Goal: Task Accomplishment & Management: Complete application form

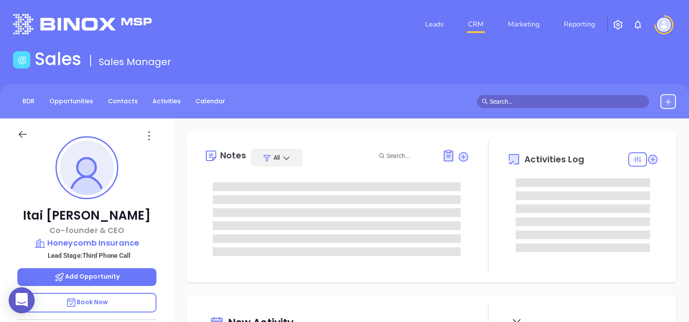
type input "[DATE]"
type input "[PERSON_NAME]"
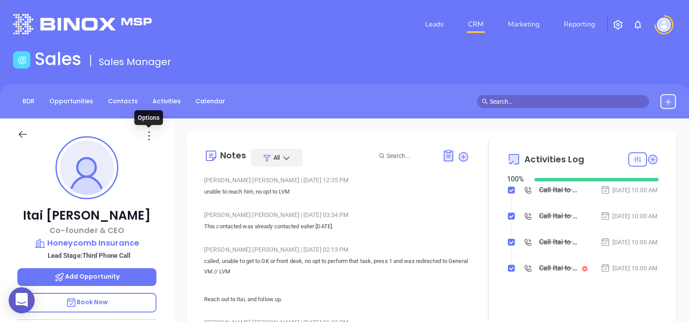
click at [146, 134] on icon at bounding box center [149, 136] width 14 height 14
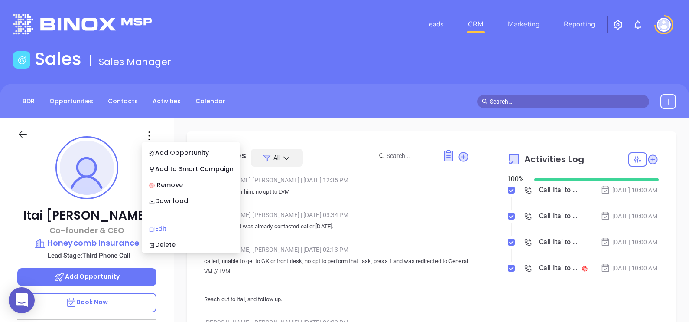
click at [155, 221] on li "Edit" at bounding box center [190, 228] width 95 height 18
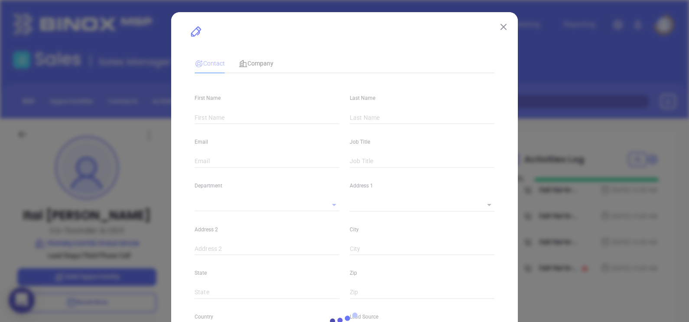
type input "Itai"
type input "[PERSON_NAME]"
type input "[EMAIL_ADDRESS][DOMAIN_NAME]"
type input "Co-founder & CEO"
type textarea "222 South Riverside Plaza"
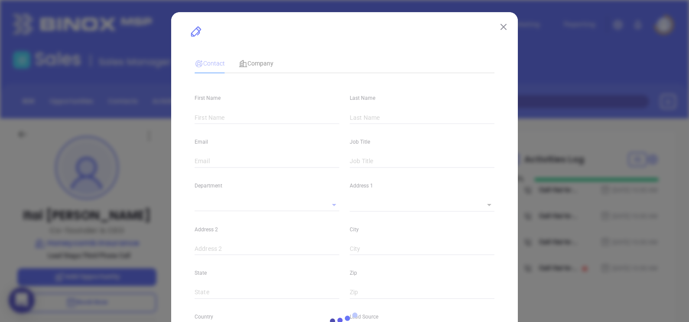
type input "1"
type input "Suite 1500"
type input "[GEOGRAPHIC_DATA]"
type input "IL"
type input "60606"
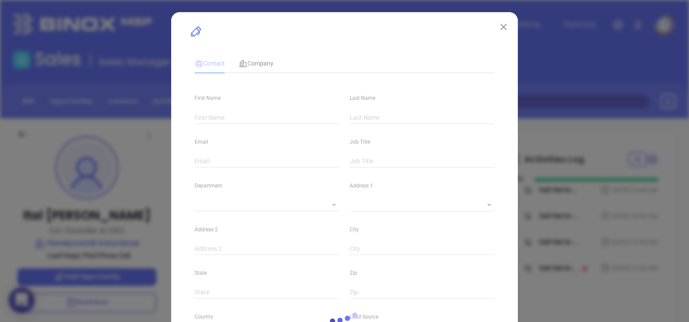
type input "www.linkedin.com/in/itai-ben-zaken"
type input "Marketing"
type input "Website Reveal"
type input "Carmen Galdamez"
type input "Third Phone Call"
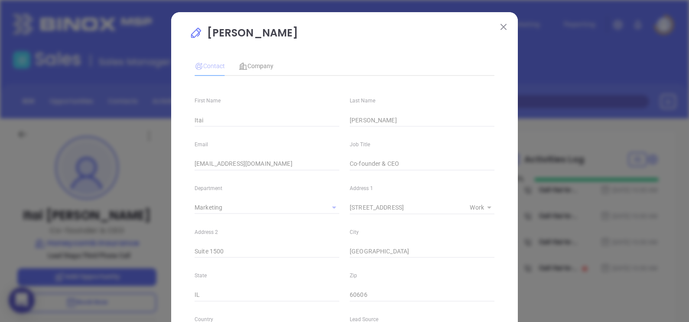
type input "1"
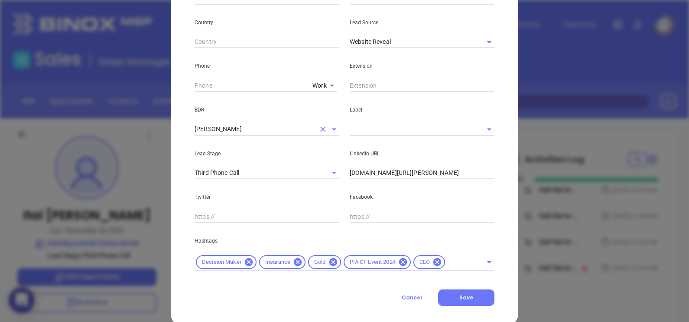
scroll to position [310, 0]
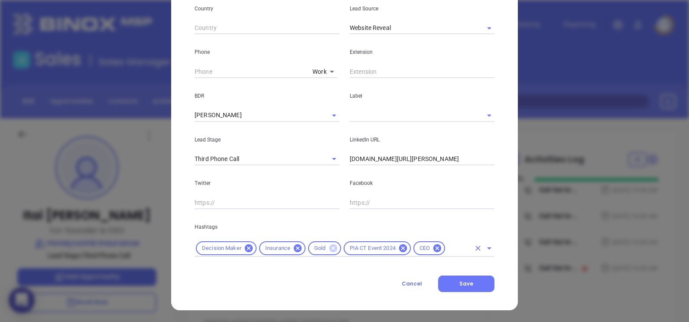
click at [329, 247] on icon at bounding box center [333, 248] width 8 height 8
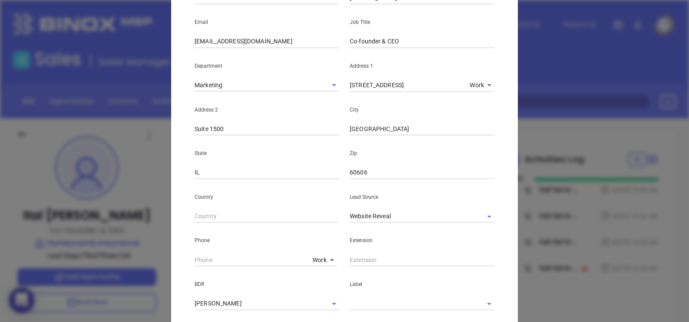
scroll to position [0, 0]
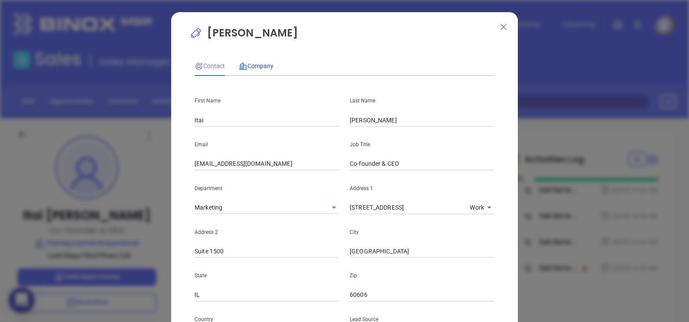
click at [268, 69] on span "Company" at bounding box center [256, 65] width 35 height 7
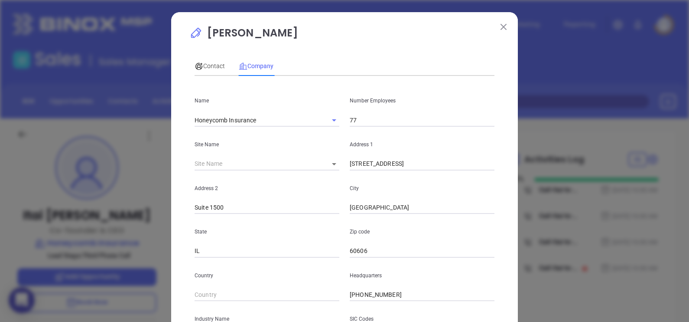
scroll to position [175, 0]
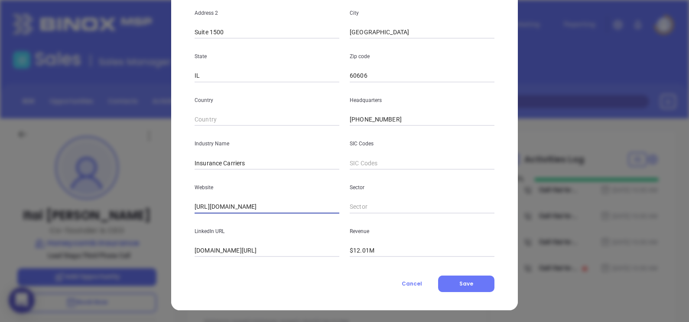
drag, startPoint x: 298, startPoint y: 204, endPoint x: 143, endPoint y: 204, distance: 155.6
click at [60, 217] on div "Itai Ben-zaken Contact Company First Name Itai Last Name Ben-zaken Email itai@h…" at bounding box center [344, 161] width 689 height 322
drag, startPoint x: 320, startPoint y: 247, endPoint x: 123, endPoint y: 248, distance: 196.7
click at [123, 248] on div "Itai Ben-zaken Contact Company First Name Itai Last Name Ben-zaken Email itai@h…" at bounding box center [344, 161] width 689 height 322
click at [413, 281] on span "Cancel" at bounding box center [412, 283] width 20 height 7
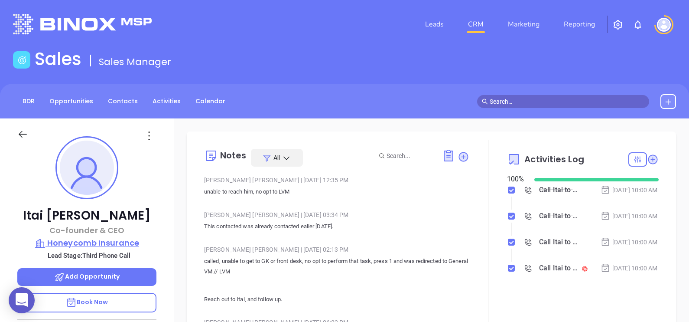
click at [118, 243] on p "Honeycomb Insurance" at bounding box center [86, 243] width 139 height 12
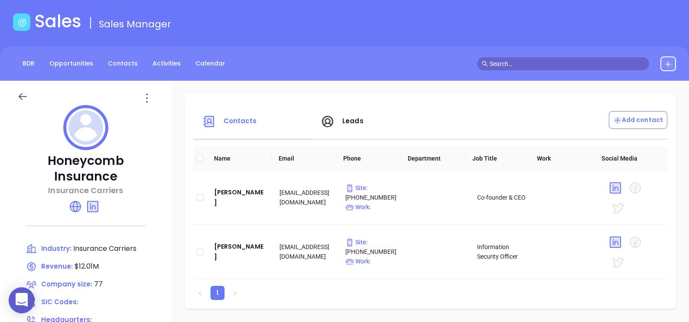
scroll to position [54, 0]
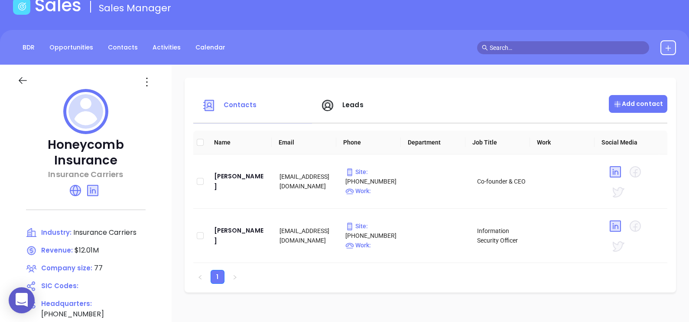
click at [631, 106] on p "Add contact" at bounding box center [638, 103] width 50 height 9
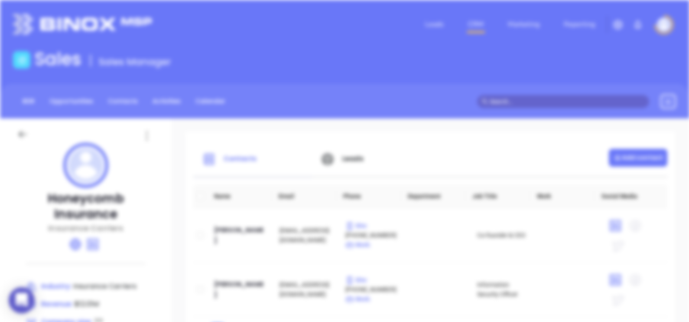
scroll to position [0, 0]
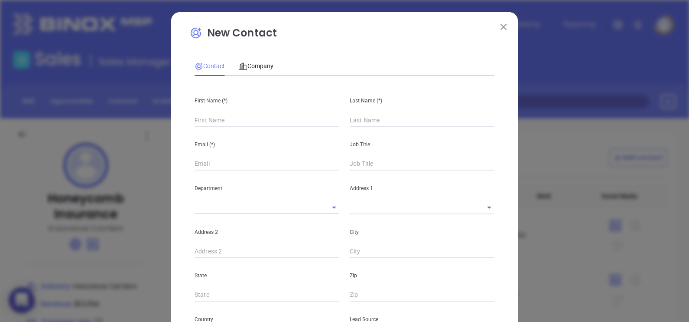
type input "Fourth Phone Call"
type input "1"
click at [208, 115] on input "text" at bounding box center [267, 120] width 145 height 13
paste input "Chris Chianese"
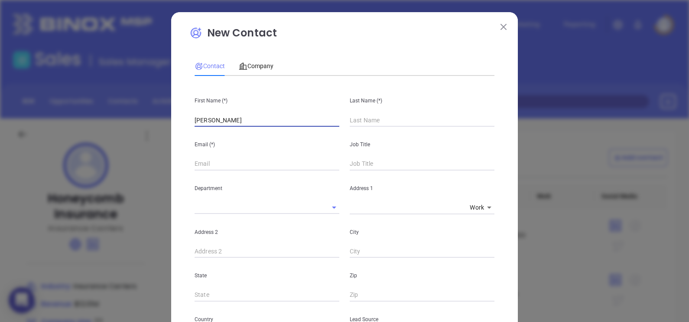
drag, startPoint x: 247, startPoint y: 120, endPoint x: 208, endPoint y: 132, distance: 41.1
click at [208, 132] on div "First Name (*) Chris Chianese Last Name (*) Email (*) Job Title Department Addr…" at bounding box center [345, 323] width 300 height 480
type input "[PERSON_NAME]"
click at [372, 121] on input "text" at bounding box center [422, 120] width 145 height 13
paste input "[PERSON_NAME]"
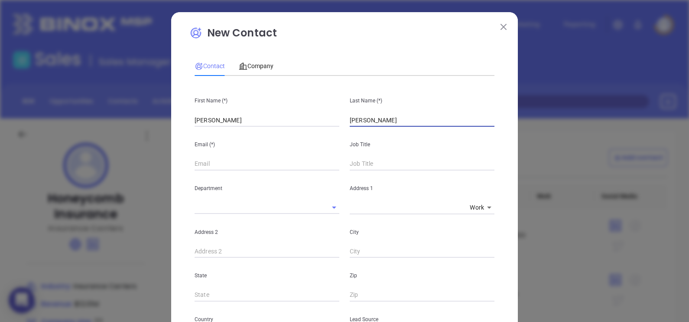
type input "[PERSON_NAME]"
click at [270, 122] on input "[PERSON_NAME]" at bounding box center [267, 120] width 145 height 13
type input "[PERSON_NAME]"
click at [261, 164] on input "chris@" at bounding box center [267, 163] width 145 height 13
paste input "honeycombinsurance.com"
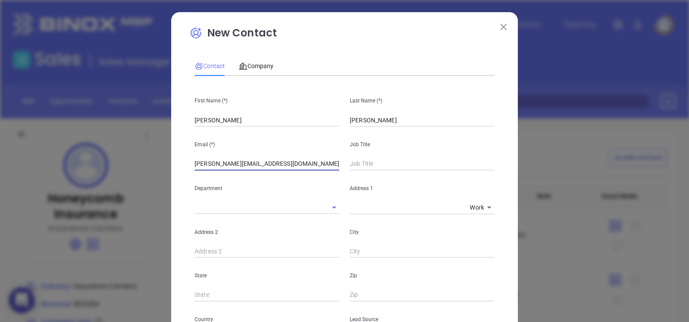
type input "[PERSON_NAME][EMAIL_ADDRESS][DOMAIN_NAME]"
click at [360, 156] on div "Job Title" at bounding box center [422, 149] width 155 height 44
click at [363, 161] on input "text" at bounding box center [422, 163] width 145 height 13
type input "Regional Sales Manager"
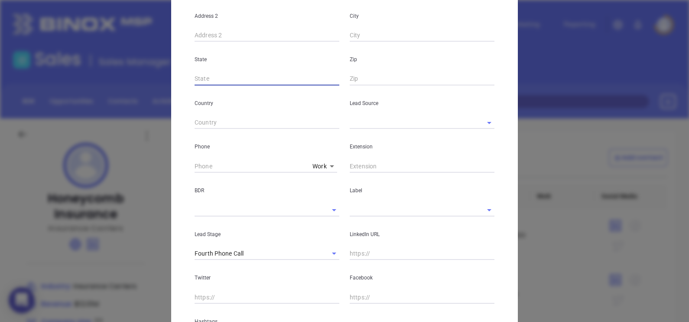
scroll to position [216, 0]
click at [356, 126] on input "text" at bounding box center [410, 122] width 120 height 13
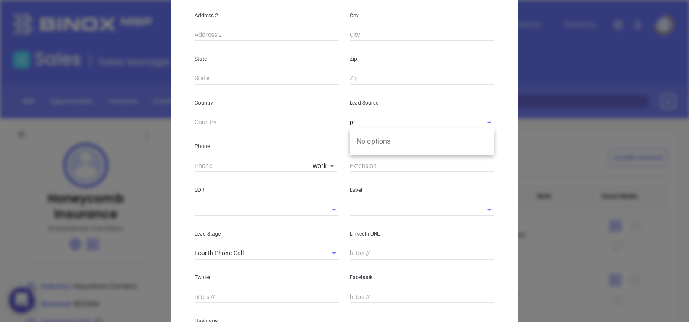
type input "p"
click at [380, 143] on li "MAIA Event 0925" at bounding box center [422, 141] width 145 height 16
type input "MAIA Event 0925"
type input "( ) -"
click at [195, 164] on input "( ) -" at bounding box center [252, 165] width 114 height 13
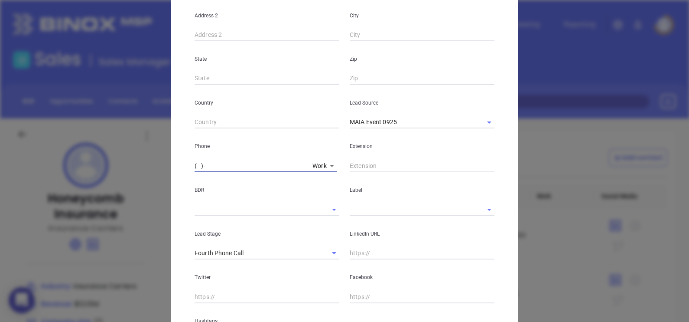
click at [195, 164] on input "( ) -" at bounding box center [252, 165] width 114 height 13
drag, startPoint x: 239, startPoint y: 163, endPoint x: 167, endPoint y: 163, distance: 72.4
click at [171, 163] on div "New Contact Contact Company First Name (*) Chris Last Name (*) Chianese Email (…" at bounding box center [344, 98] width 347 height 604
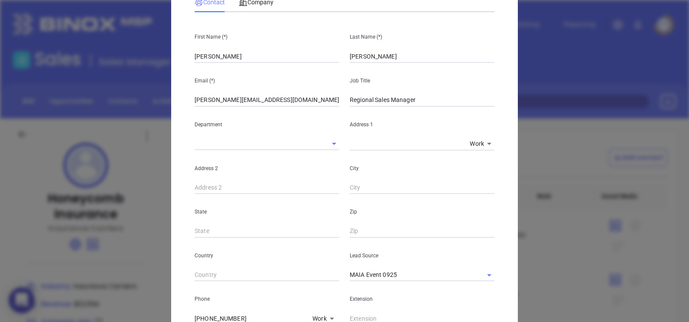
scroll to position [0, 0]
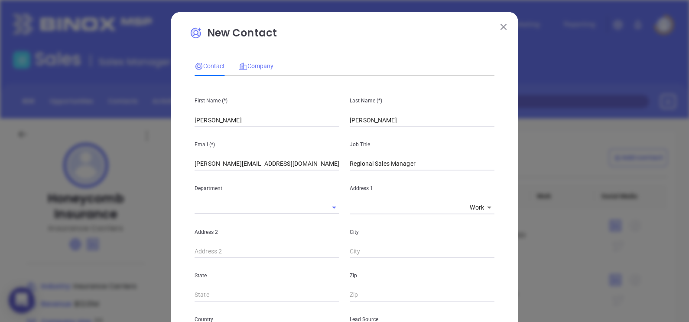
type input "(877) 415-8901"
drag, startPoint x: 246, startPoint y: 69, endPoint x: 249, endPoint y: 77, distance: 8.4
click at [246, 69] on div "Company" at bounding box center [256, 66] width 35 height 10
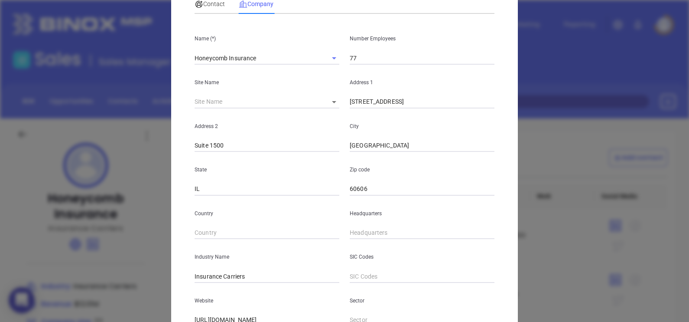
scroll to position [108, 0]
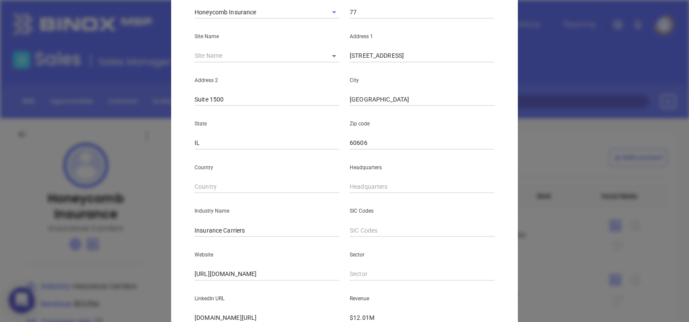
click at [350, 185] on input "text" at bounding box center [422, 186] width 145 height 13
paste input "877) 415-8901"
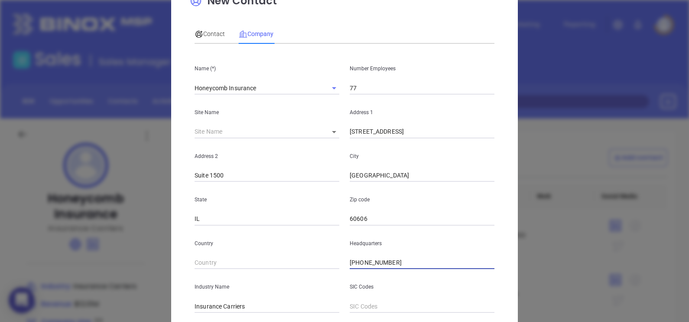
scroll to position [0, 0]
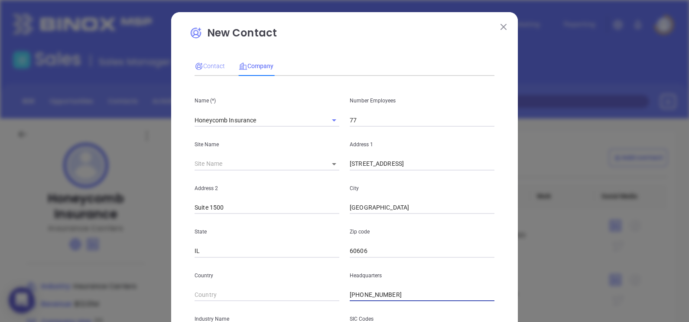
type input "(877) 415-8901"
click at [211, 66] on span "Contact" at bounding box center [210, 65] width 30 height 7
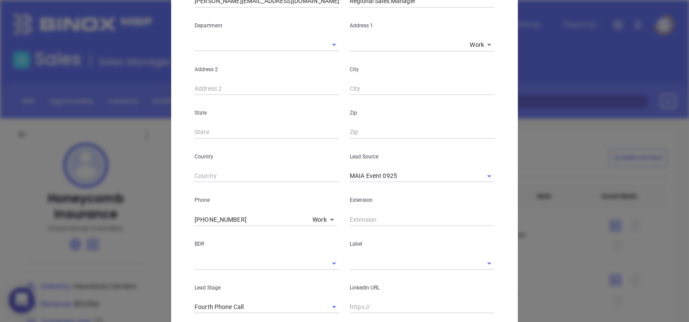
scroll to position [216, 0]
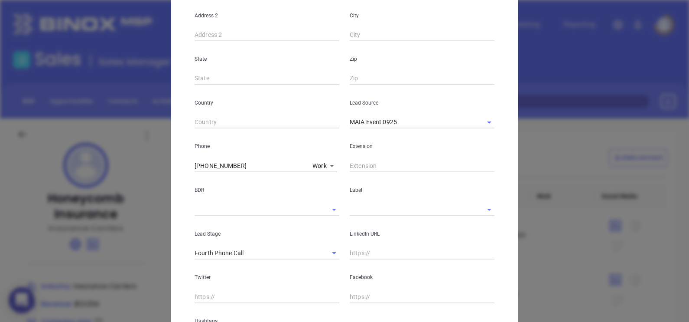
click at [371, 208] on input "text" at bounding box center [410, 209] width 120 height 13
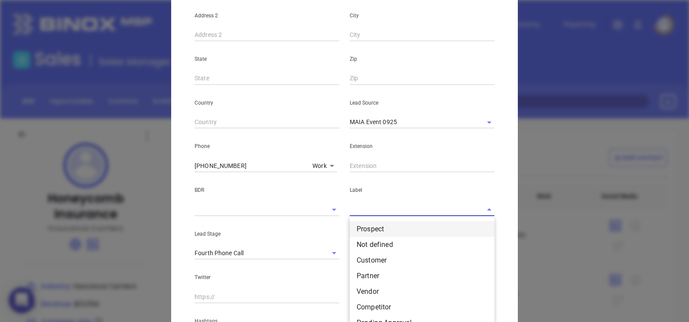
click at [379, 227] on li "Prospect" at bounding box center [422, 229] width 145 height 16
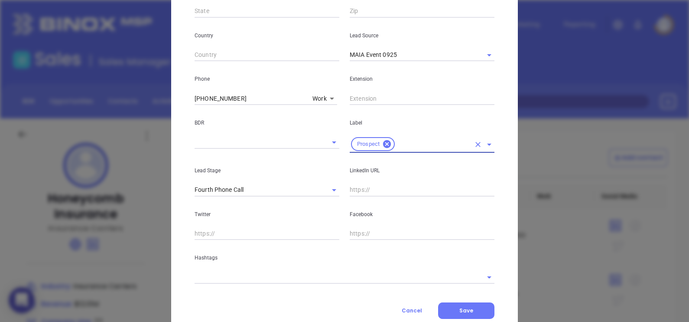
scroll to position [310, 0]
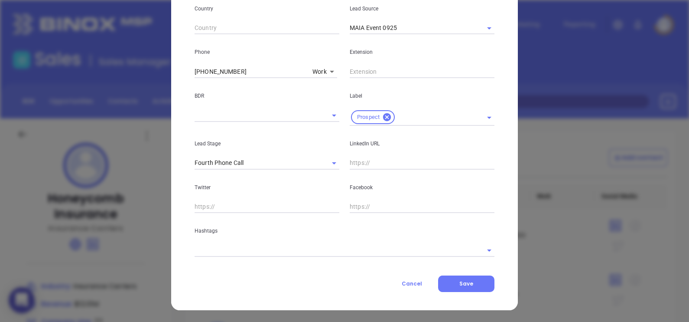
click at [353, 164] on input "text" at bounding box center [422, 162] width 145 height 13
paste input "www.linkedin.com/in/chrischianese/"
type input "www.linkedin.com/in/chrischianese/"
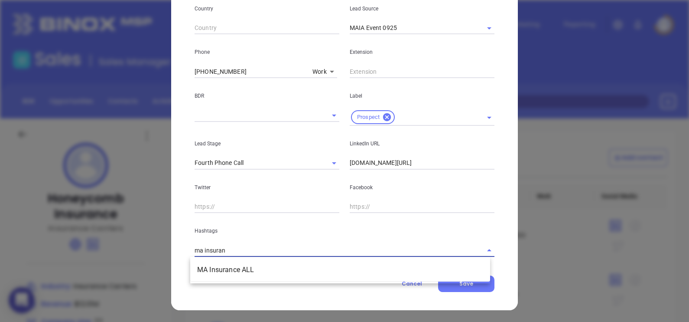
type input "ma insuranc"
click at [340, 267] on li "MA Insurance ALL" at bounding box center [340, 270] width 300 height 16
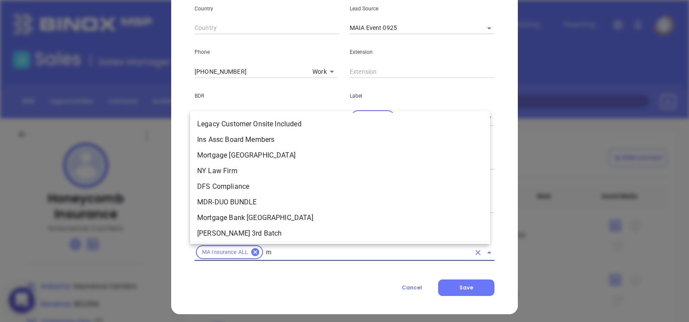
type input "ma"
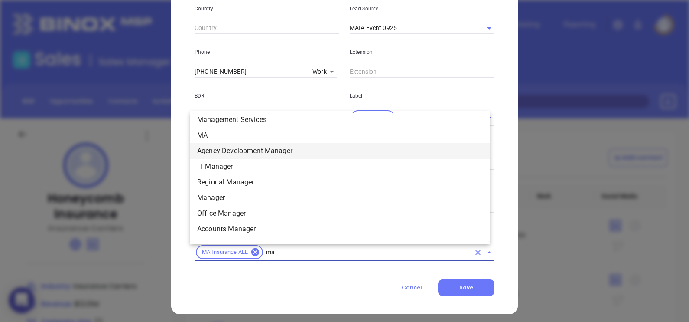
scroll to position [183, 0]
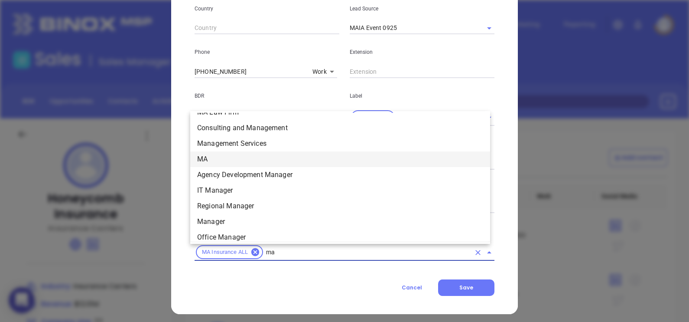
click at [221, 153] on li "MA" at bounding box center [340, 159] width 300 height 16
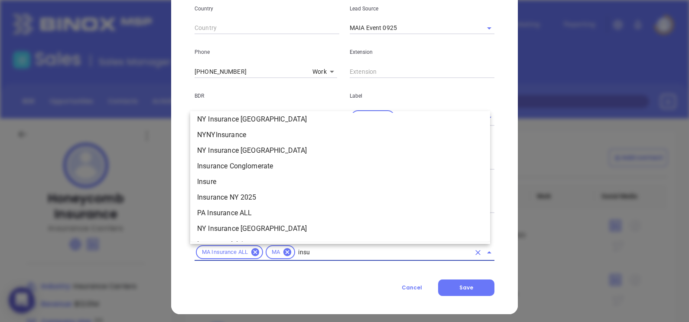
scroll to position [223, 0]
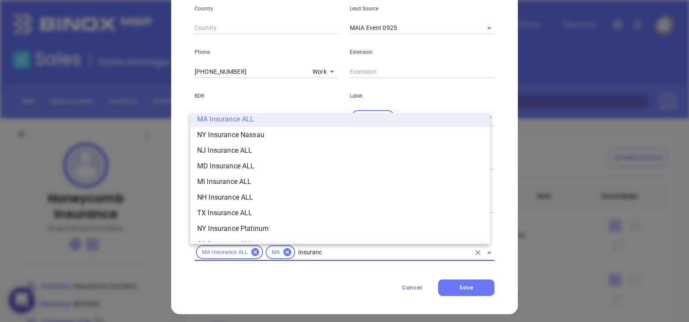
type input "insurance"
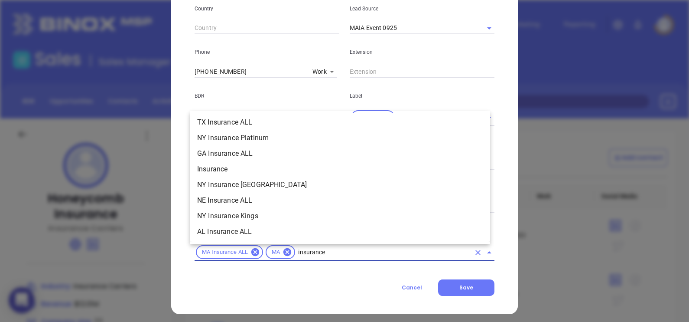
scroll to position [296, 0]
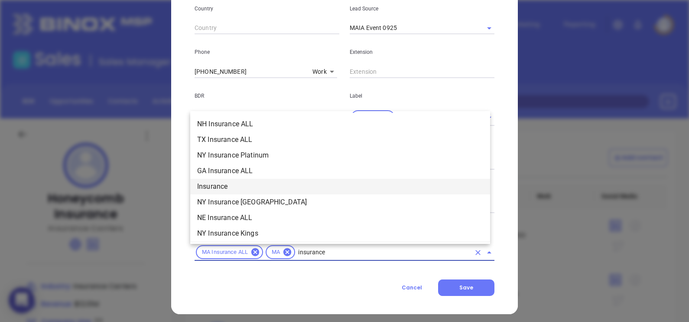
click at [236, 184] on li "Insurance" at bounding box center [340, 187] width 300 height 16
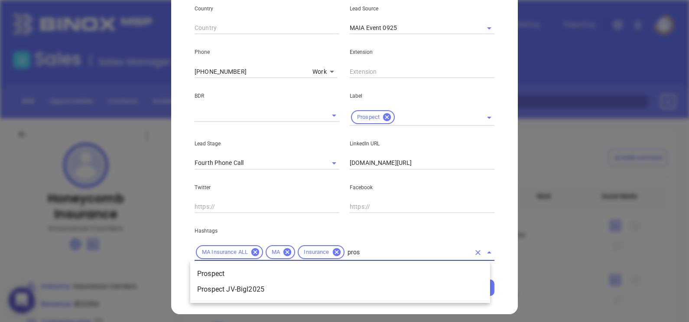
type input "prosp"
click at [257, 273] on li "Prospect" at bounding box center [340, 274] width 300 height 16
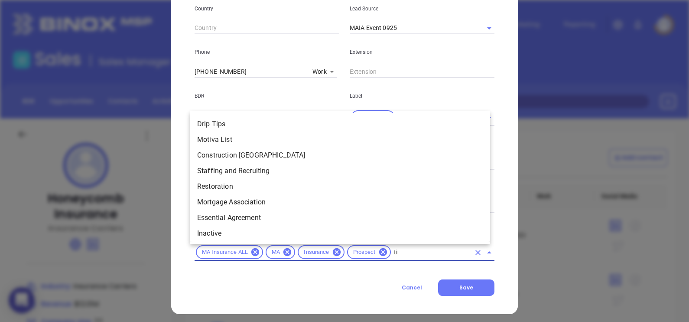
type input "t"
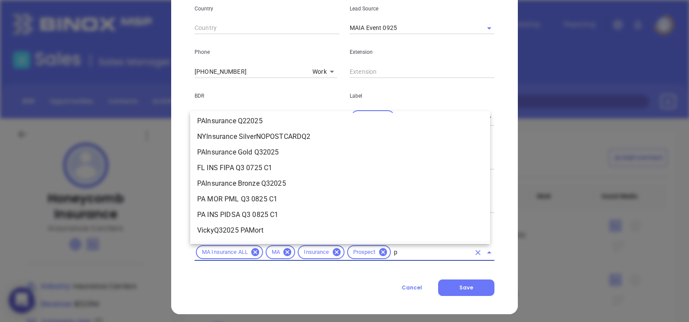
scroll to position [0, 0]
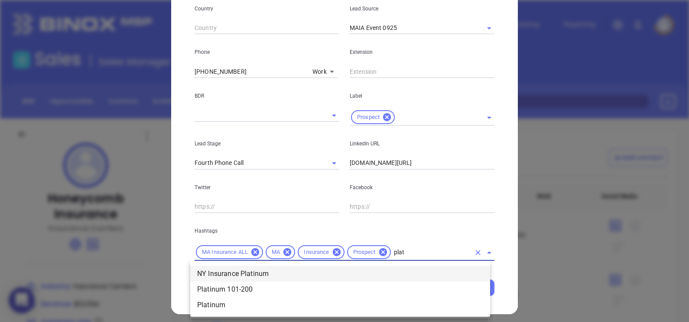
type input "plati"
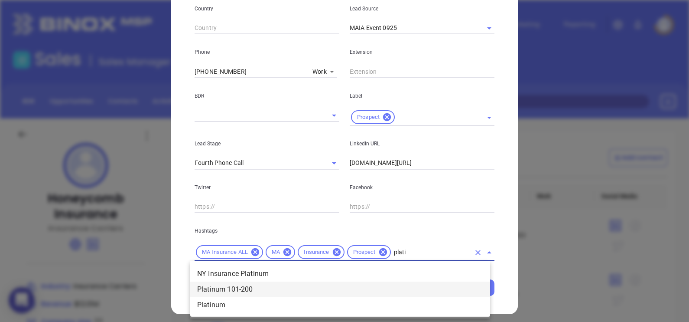
click at [247, 292] on li "Platinum 101-200" at bounding box center [340, 289] width 300 height 16
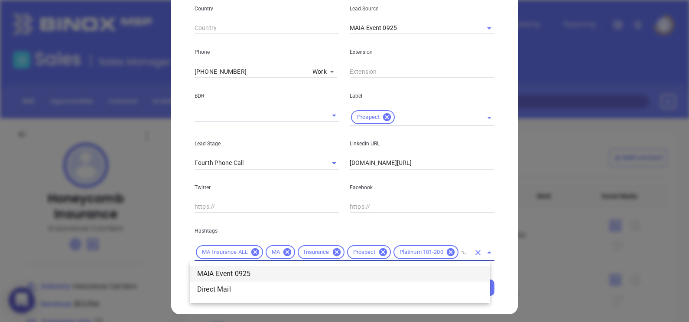
type input "maia"
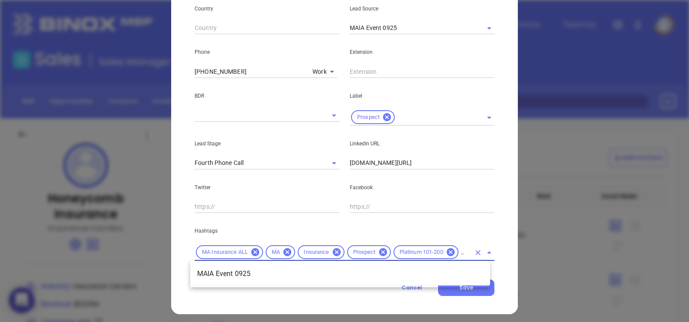
click at [353, 273] on li "MAIA Event 0925" at bounding box center [340, 274] width 300 height 16
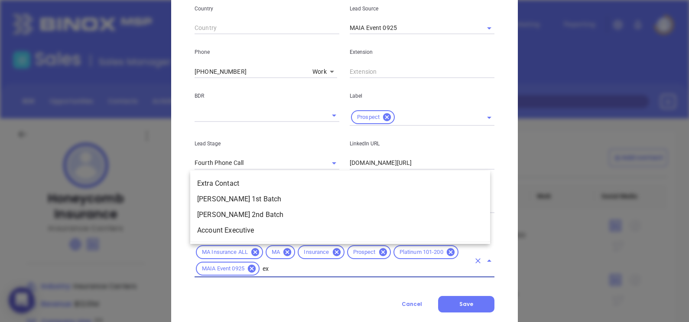
scroll to position [0, 0]
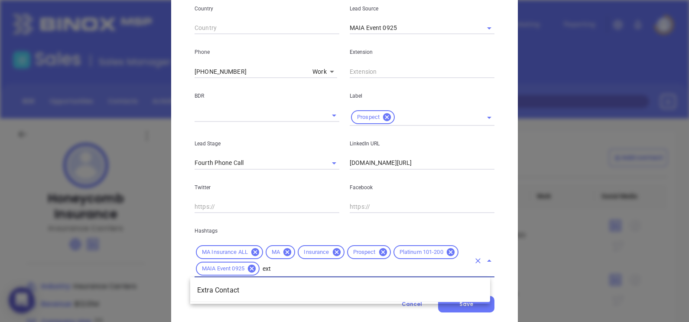
type input "extr"
click at [267, 294] on li "Extra Contact" at bounding box center [340, 290] width 300 height 16
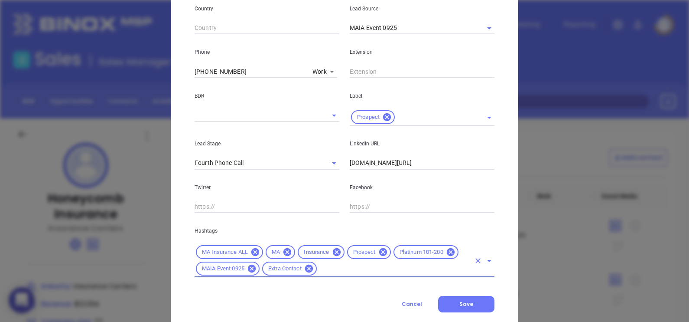
click at [335, 189] on p "Twitter" at bounding box center [267, 187] width 145 height 10
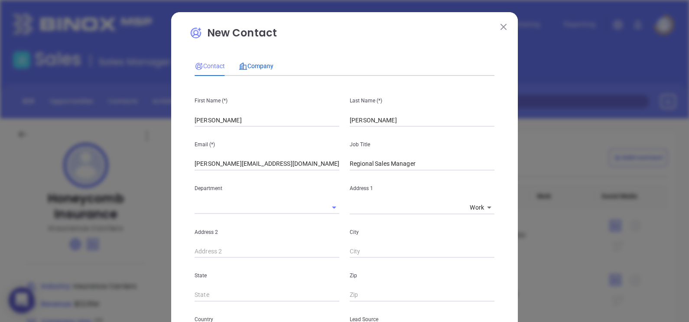
click at [247, 64] on span "Company" at bounding box center [256, 65] width 35 height 7
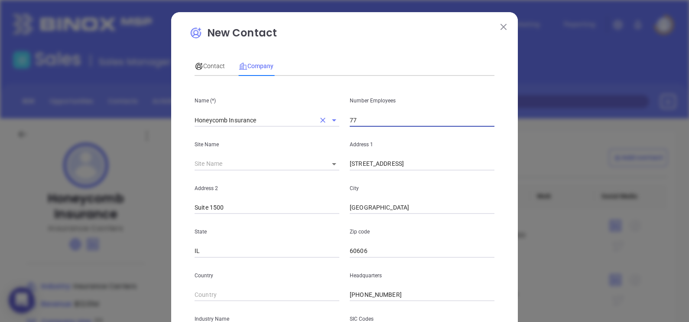
drag, startPoint x: 360, startPoint y: 117, endPoint x: 324, endPoint y: 121, distance: 35.8
click at [324, 121] on div "Name (*) Honeycomb Insurance Number Employees 77" at bounding box center [344, 105] width 310 height 44
type input "166"
click at [354, 59] on div "Contact Company" at bounding box center [345, 66] width 300 height 20
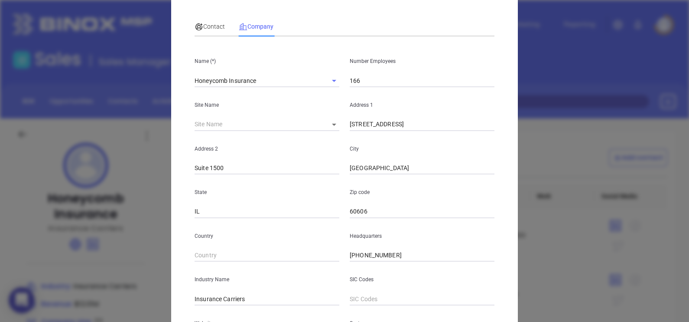
scroll to position [54, 0]
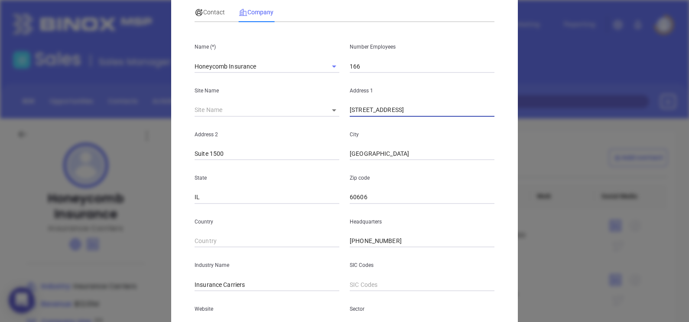
drag, startPoint x: 451, startPoint y: 113, endPoint x: 295, endPoint y: 111, distance: 156.0
click at [295, 111] on div "Site Name ​ 91926 Address 1 222 South Riverside Plaza" at bounding box center [344, 95] width 310 height 44
paste input "141 W Jackson Blvd"
type input "141 W Jackson Blvd"
click at [243, 154] on input "Suite 1500" at bounding box center [267, 153] width 145 height 13
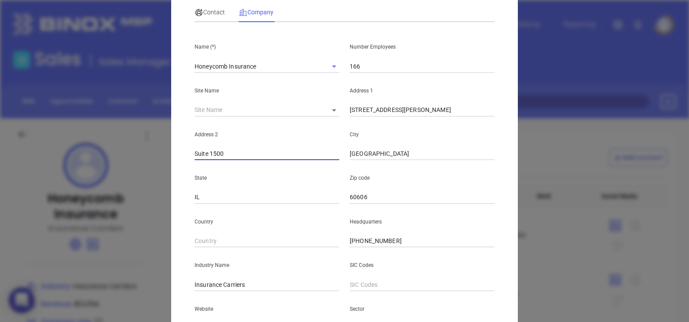
click at [243, 154] on input "Suite 1500" at bounding box center [267, 153] width 145 height 13
paste input "10A"
type input "Suite 1510A"
click at [385, 196] on input "60606" at bounding box center [422, 197] width 145 height 13
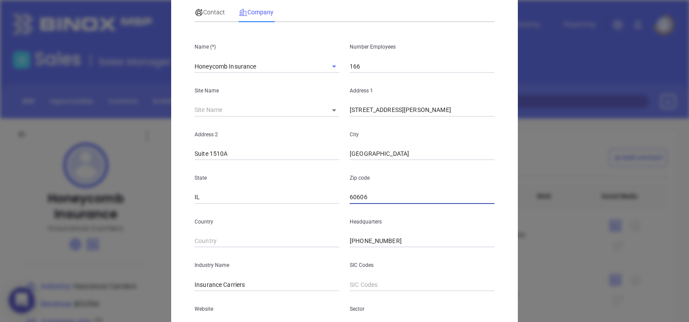
click at [338, 193] on div "State IL" at bounding box center [266, 182] width 155 height 44
click at [352, 192] on input "60606" at bounding box center [422, 197] width 145 height 13
click at [370, 192] on input "60606" at bounding box center [422, 197] width 145 height 13
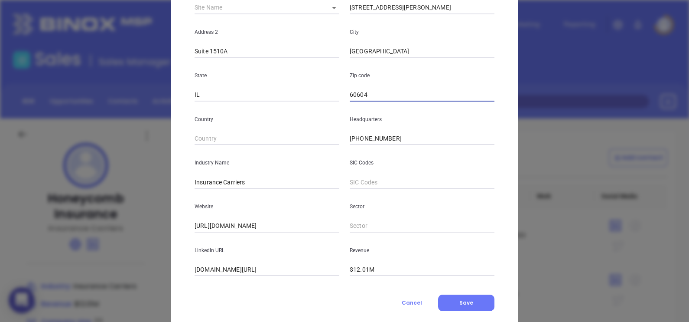
scroll to position [175, 0]
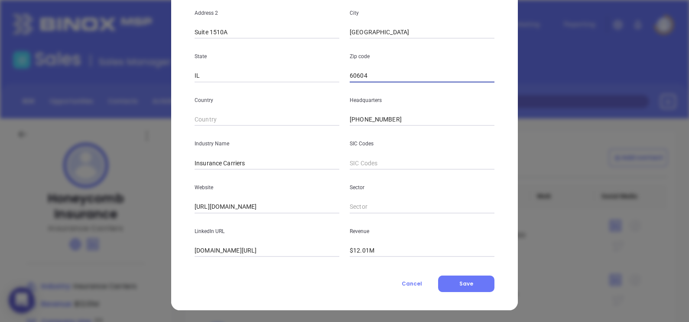
type input "60604"
click at [299, 249] on input "linkedin.com/company/honeycombinsurance" at bounding box center [267, 250] width 145 height 13
paste input "www.linkedin.com/company/honeycombinsurance/"
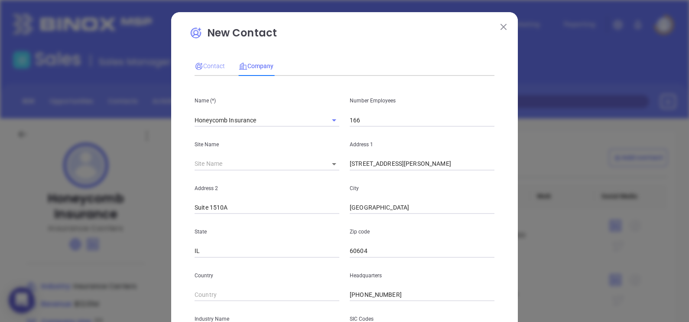
type input "www.linkedin.com/company/honeycombinsurance/"
click at [205, 65] on span "Contact" at bounding box center [210, 65] width 30 height 7
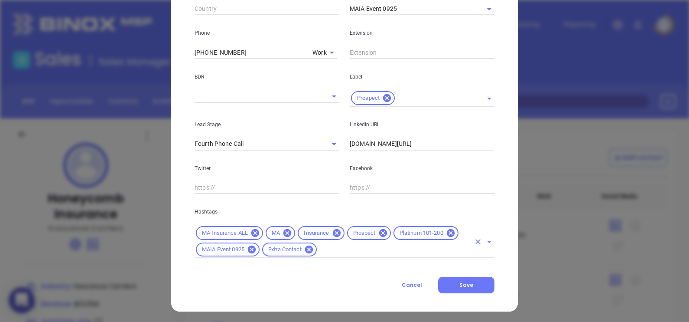
scroll to position [331, 0]
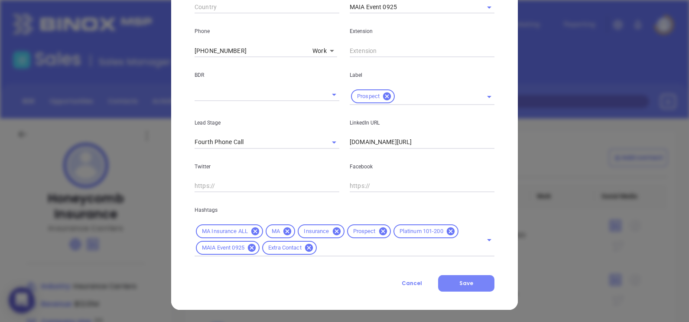
click at [475, 288] on button "Save" at bounding box center [466, 283] width 56 height 16
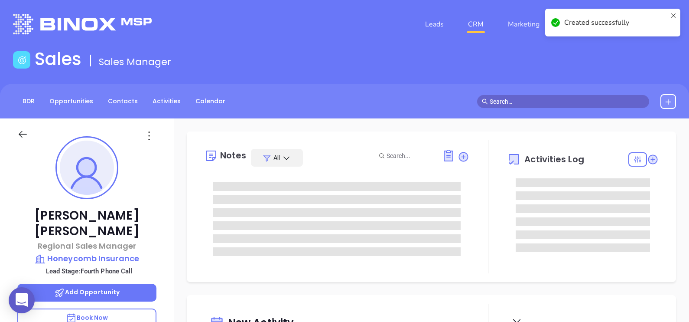
type input "09/10/2025"
type input "Alejandra Lara"
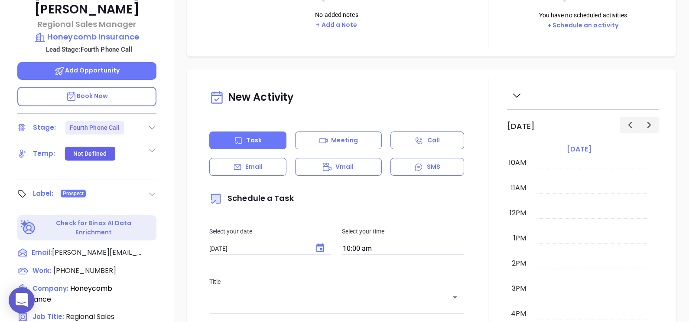
scroll to position [163, 0]
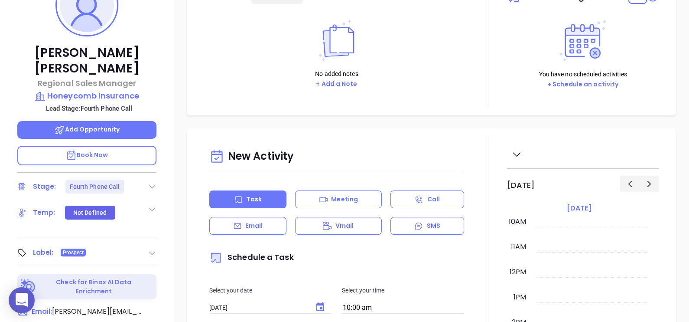
click at [151, 182] on icon at bounding box center [152, 186] width 9 height 9
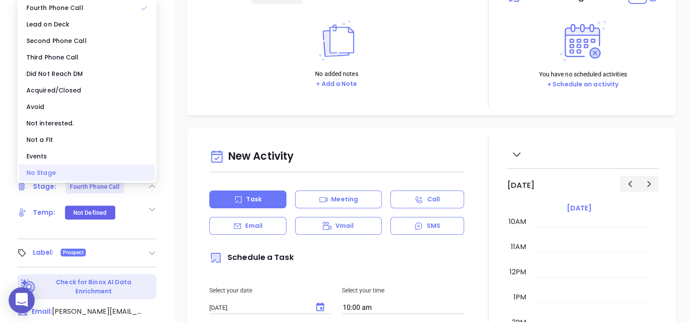
click at [54, 165] on div "No Stage" at bounding box center [87, 172] width 136 height 16
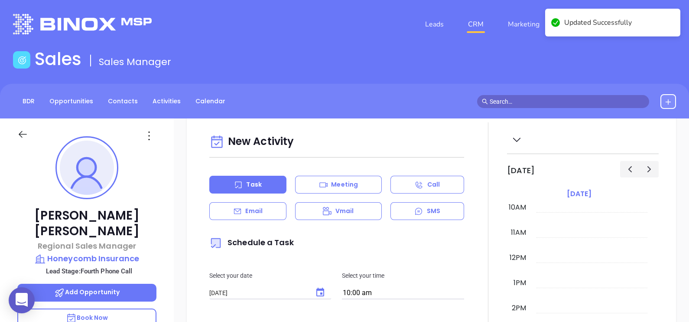
scroll to position [0, 0]
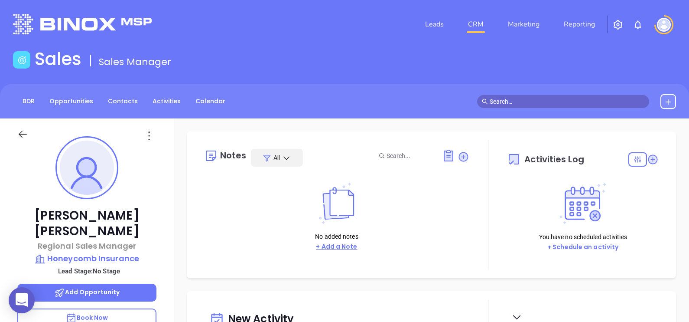
click at [347, 247] on button "+ Add a Note" at bounding box center [336, 246] width 46 height 10
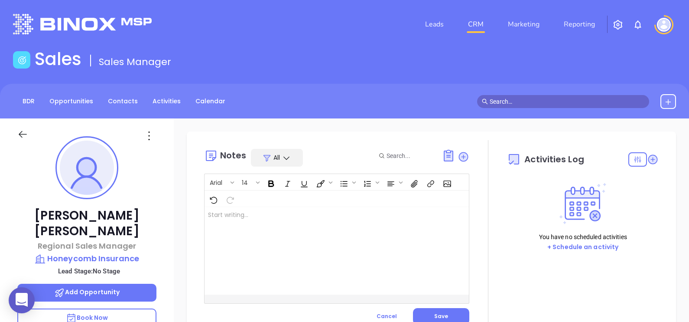
click at [312, 235] on div at bounding box center [328, 251] width 246 height 88
click at [426, 314] on button "Save" at bounding box center [441, 316] width 56 height 16
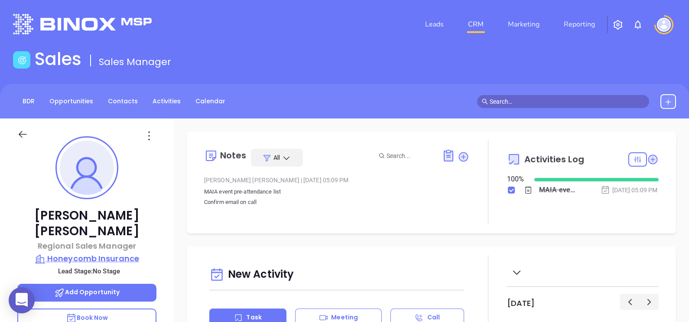
click at [115, 252] on p "Honeycomb Insurance" at bounding box center [86, 258] width 139 height 12
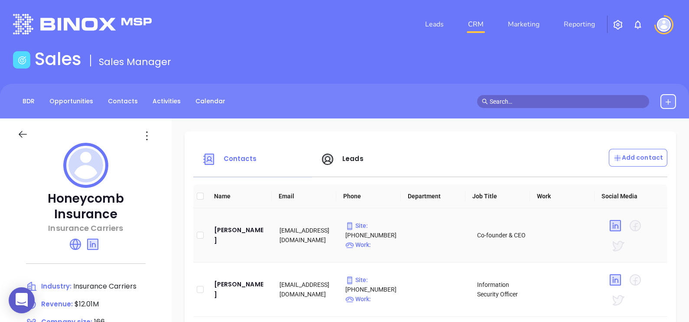
drag, startPoint x: 248, startPoint y: 240, endPoint x: 186, endPoint y: 221, distance: 64.4
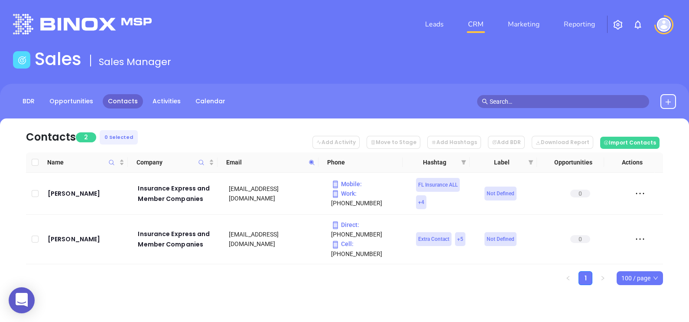
click at [309, 163] on icon at bounding box center [312, 162] width 7 height 7
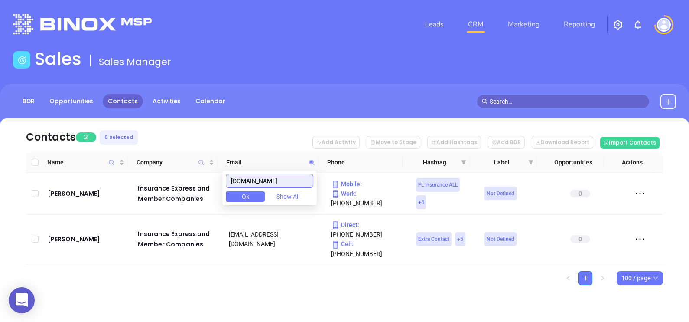
paste input "banc"
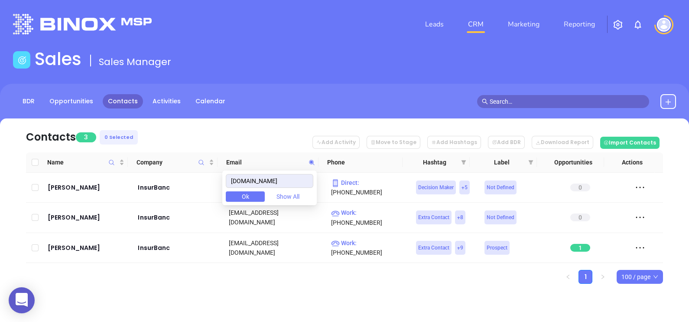
click at [338, 270] on ul "1 100 / page" at bounding box center [344, 277] width 637 height 14
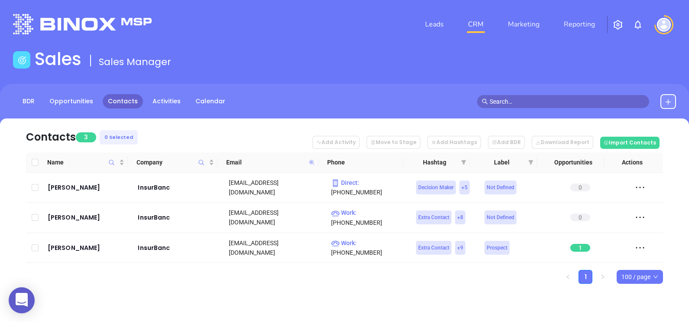
click at [311, 161] on icon at bounding box center [311, 161] width 5 height 5
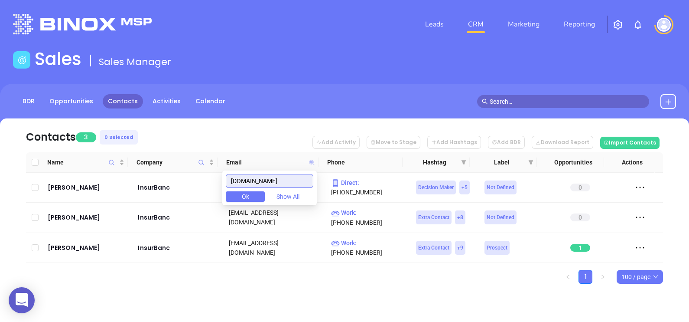
paste input "tactspecialty"
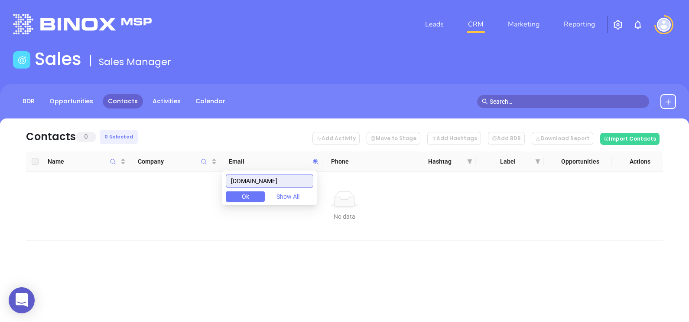
type input "intactspecialty.com"
drag, startPoint x: 445, startPoint y: 257, endPoint x: 451, endPoint y: 253, distance: 6.2
click at [449, 255] on div "Contacts 0 0 Selected Add Activity Move to Stage Add Hashtags Add BDR Download …" at bounding box center [344, 194] width 689 height 153
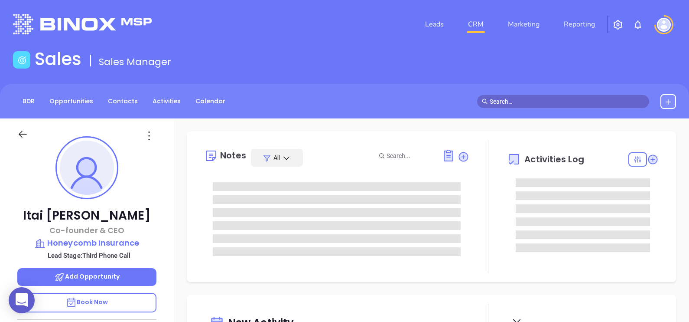
type input "[DATE]"
type input "[PERSON_NAME]"
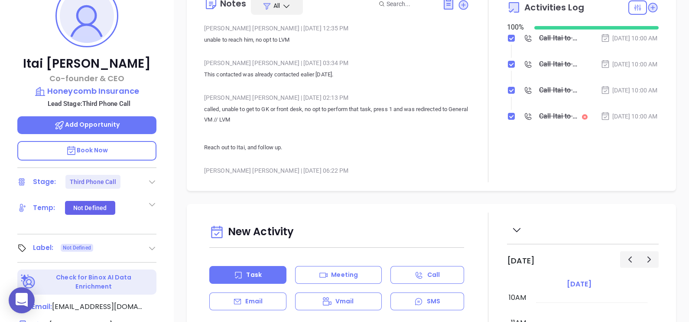
scroll to position [78, 0]
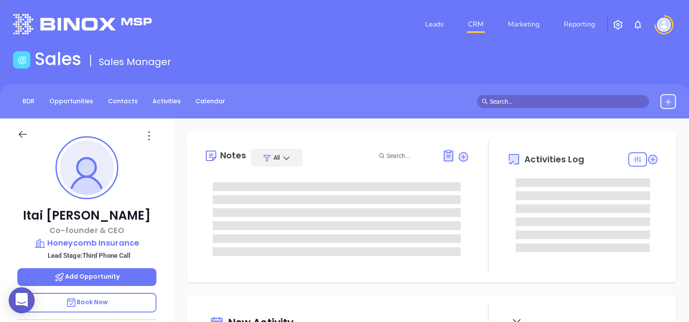
type input "10:00 am"
type input "[DATE]"
type input "[PERSON_NAME]"
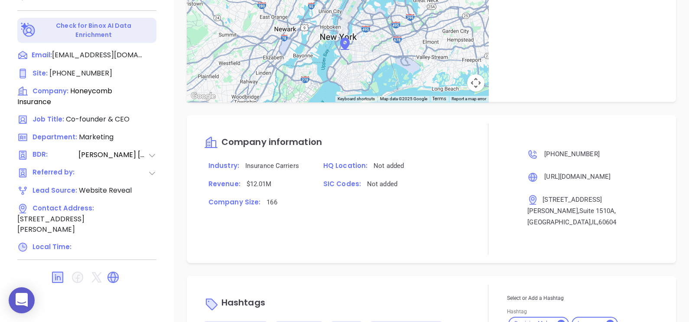
scroll to position [553, 0]
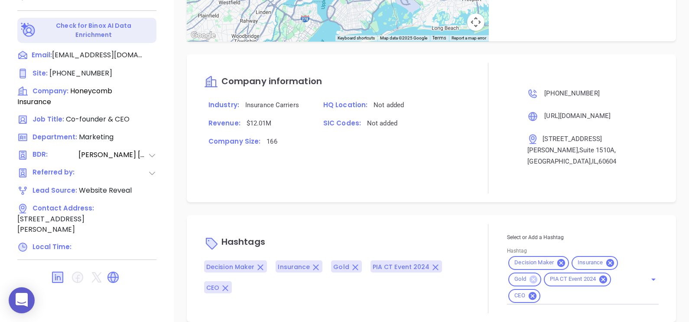
click at [530, 275] on icon at bounding box center [534, 279] width 8 height 8
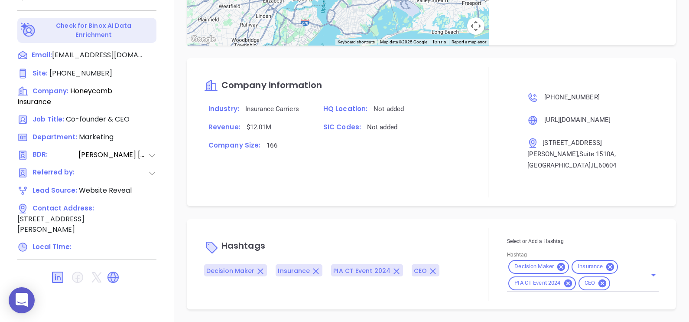
click at [614, 280] on div "Select or Add a Hashtag Hashtag Decision Maker Insurance PIA CT Event 2024 CEO" at bounding box center [583, 263] width 152 height 55
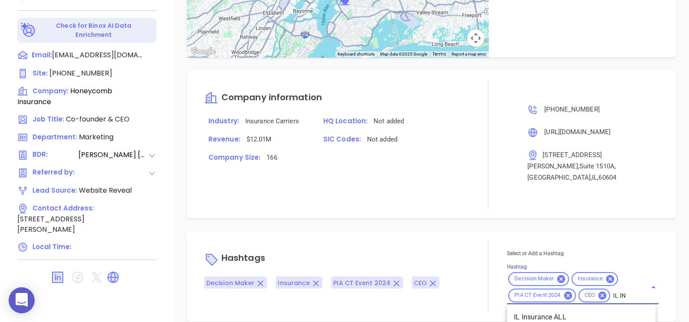
type input "IL INS"
click at [601, 309] on li "IL Insurance ALL" at bounding box center [581, 317] width 149 height 16
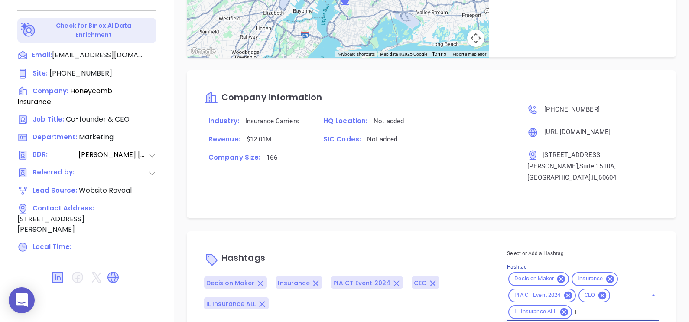
type input "IL"
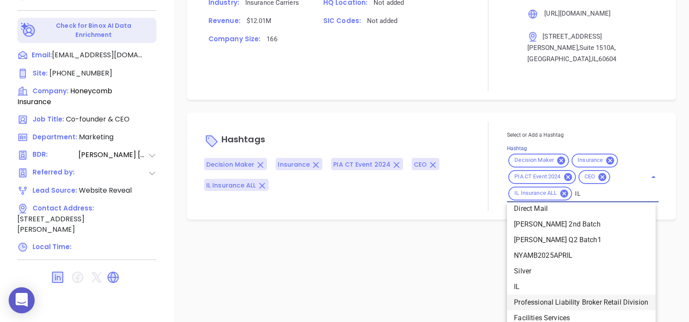
scroll to position [117, 0]
click at [532, 278] on li "IL" at bounding box center [581, 286] width 149 height 16
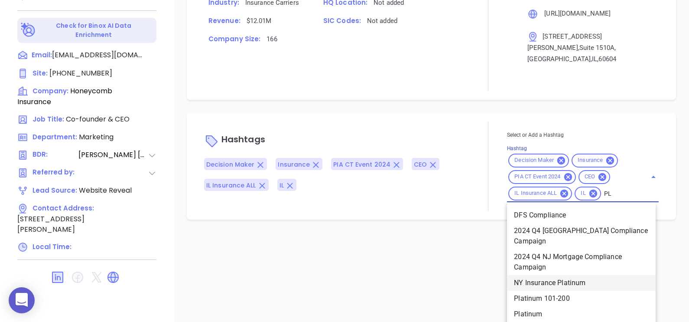
scroll to position [581, 0]
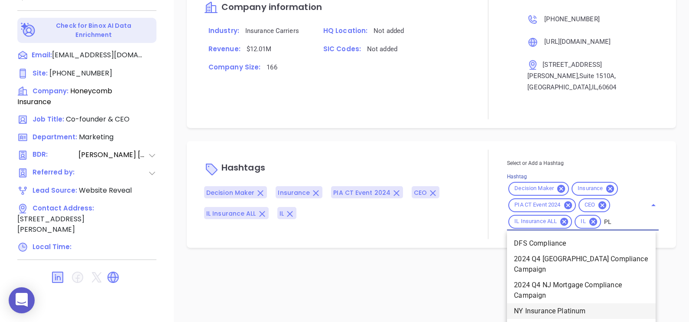
type input "PLA"
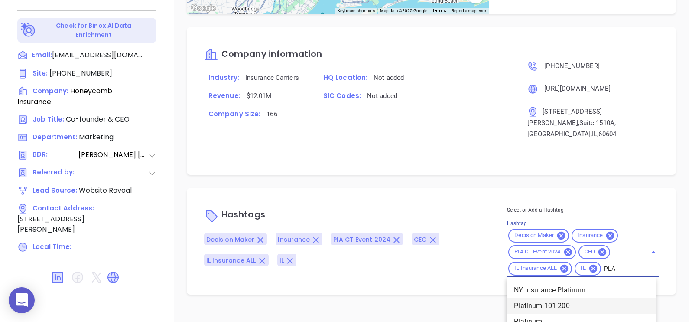
click at [588, 298] on li "Platinum 101-200" at bounding box center [581, 306] width 149 height 16
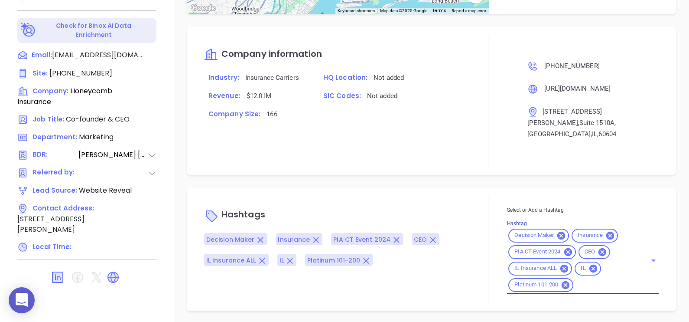
scroll to position [570, 0]
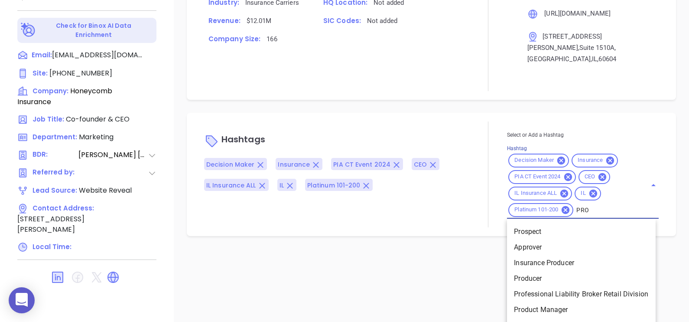
type input "PROS"
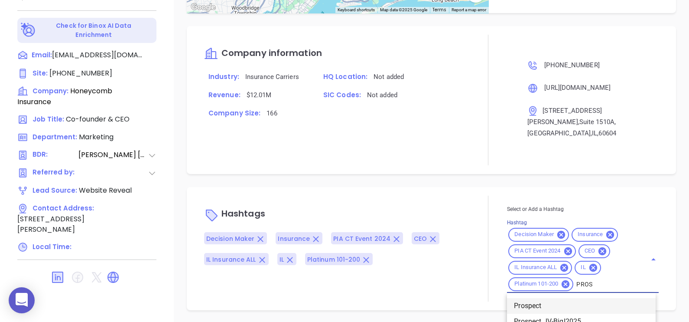
click at [566, 298] on li "Prospect" at bounding box center [581, 306] width 149 height 16
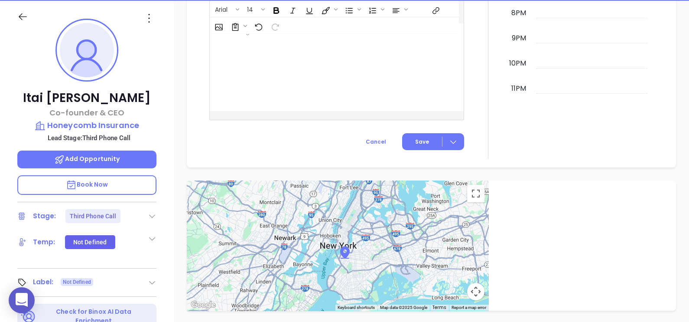
scroll to position [78, 0]
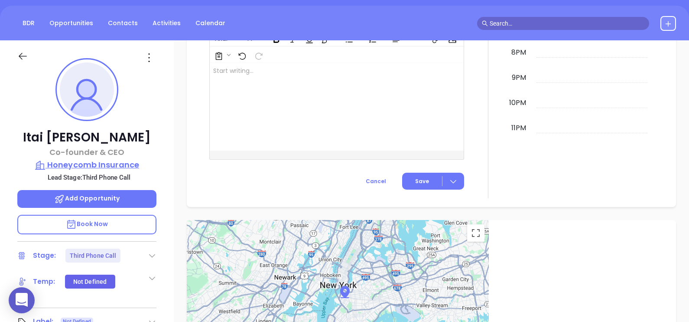
click at [110, 163] on p "Honeycomb Insurance" at bounding box center [86, 165] width 139 height 12
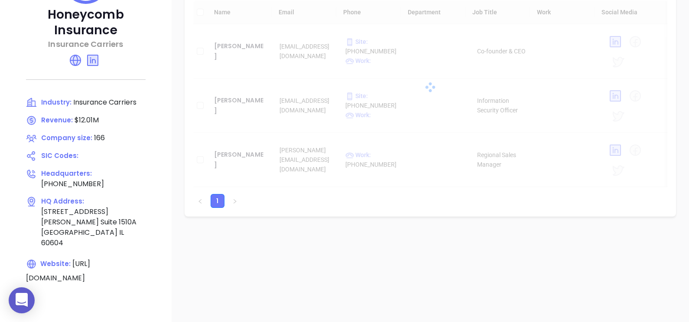
scroll to position [132, 0]
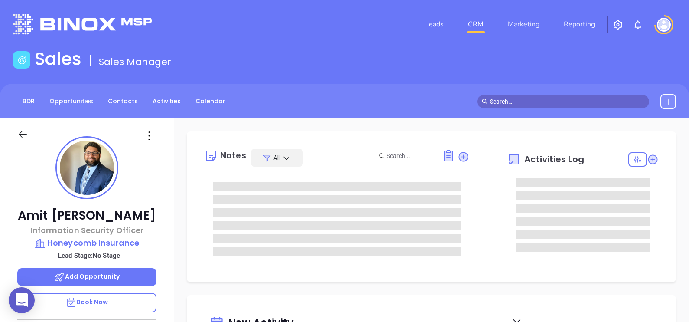
type input "[DATE]"
type input "[PERSON_NAME]"
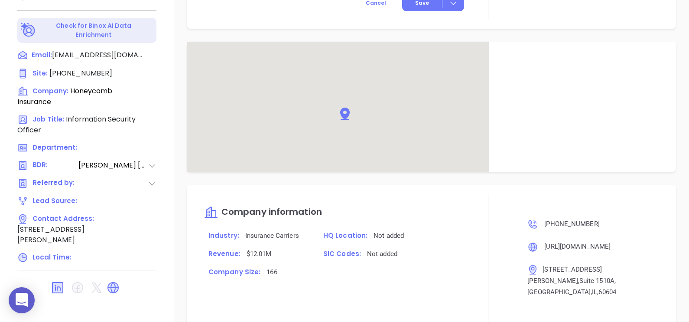
scroll to position [553, 0]
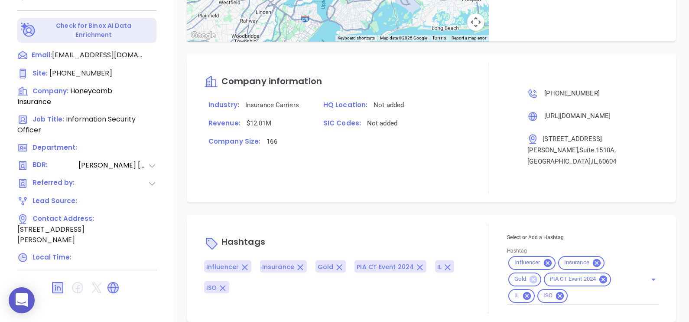
click at [530, 275] on icon at bounding box center [534, 279] width 8 height 8
click at [567, 290] on input "Hashtag" at bounding box center [587, 295] width 94 height 11
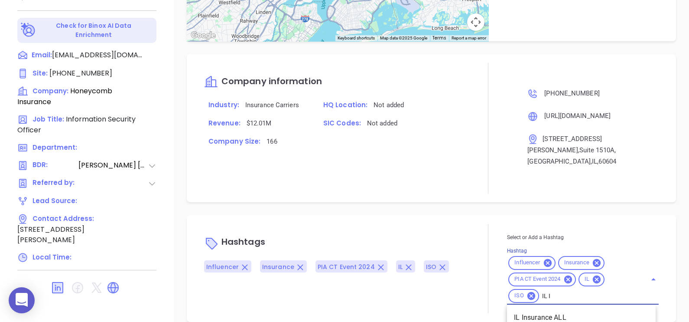
type input "IL IN"
click at [569, 309] on li "IL Insurance ALL" at bounding box center [581, 317] width 149 height 16
type input "PROS"
click at [569, 309] on li "Prospect" at bounding box center [581, 317] width 149 height 16
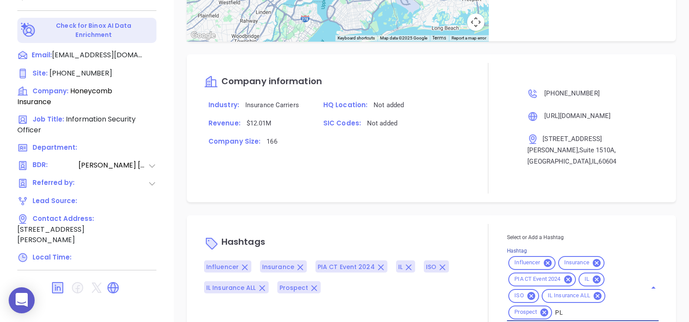
type input "PLA"
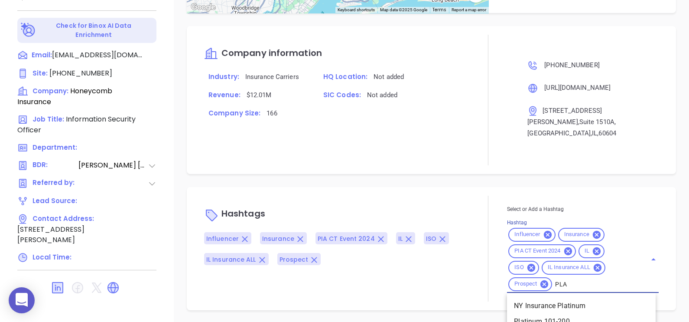
scroll to position [597, 0]
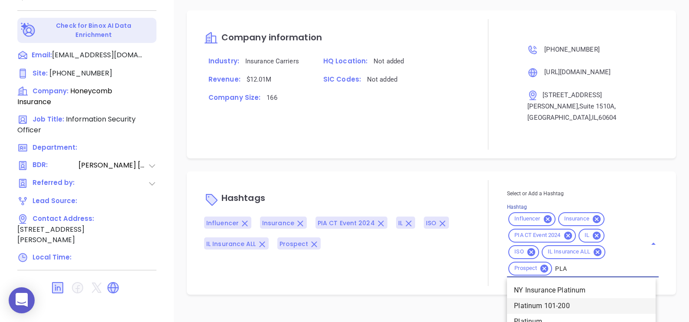
click at [540, 298] on li "Platinum 101-200" at bounding box center [581, 306] width 149 height 16
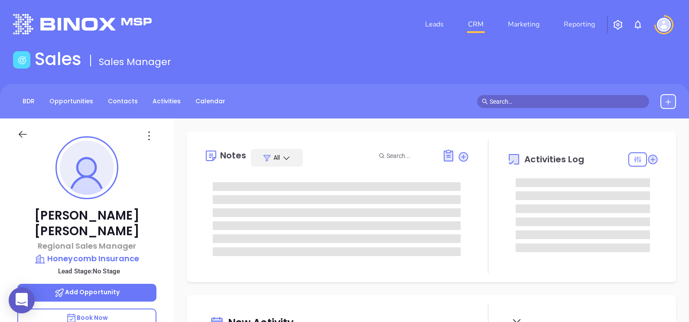
type input "[DATE]"
type input "[PERSON_NAME]"
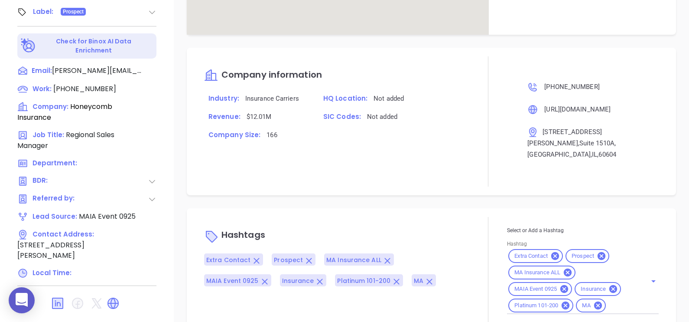
scroll to position [461, 0]
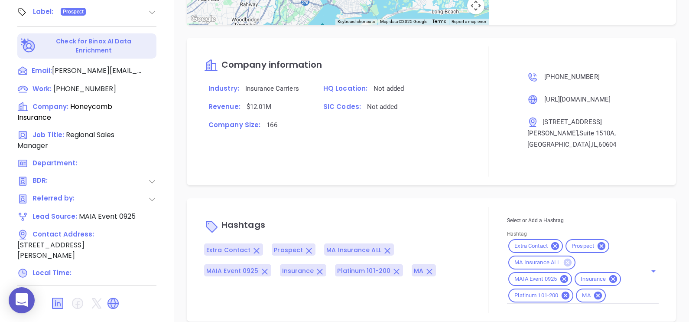
click at [564, 258] on icon at bounding box center [568, 262] width 8 height 8
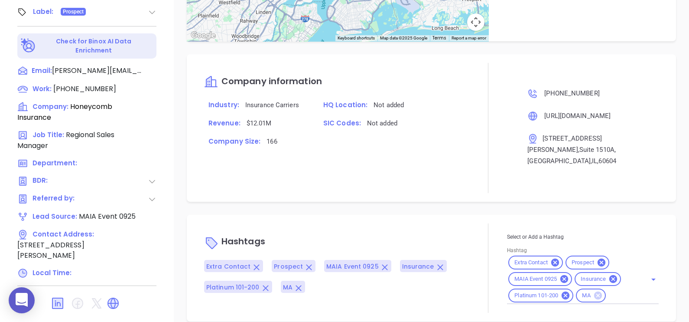
drag, startPoint x: 597, startPoint y: 283, endPoint x: 602, endPoint y: 287, distance: 6.4
click at [597, 291] on icon at bounding box center [598, 295] width 8 height 8
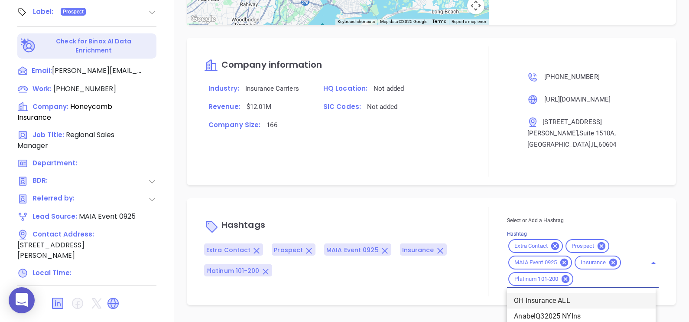
click at [606, 286] on div "Select or Add a Hashtag Hashtag Extra Contact Prospect MAIA Event 0925 Insuranc…" at bounding box center [583, 251] width 152 height 72
type input "O"
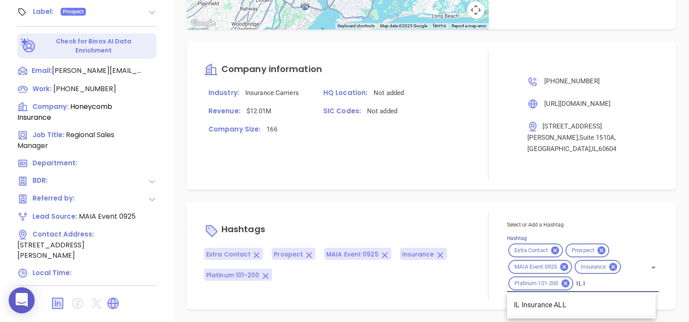
scroll to position [444, 0]
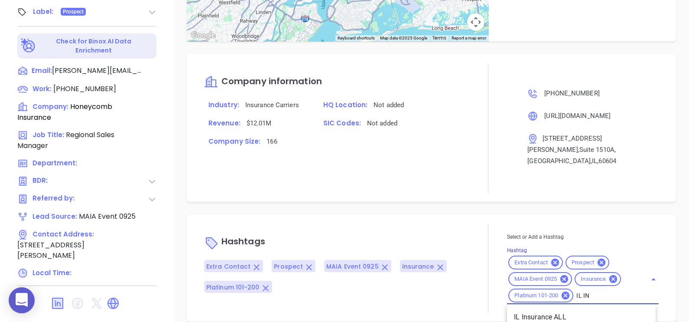
type input "IL INS"
click at [598, 309] on li "IL Insurance ALL" at bounding box center [581, 317] width 149 height 16
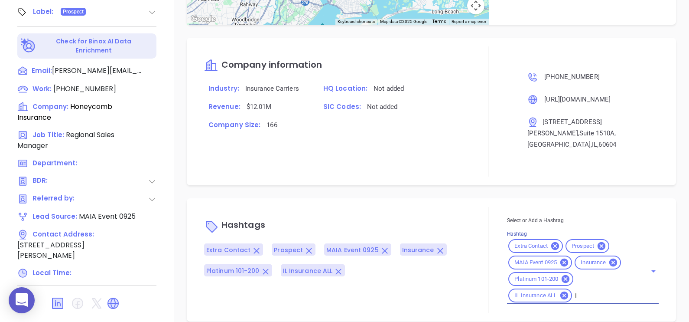
type input "IL"
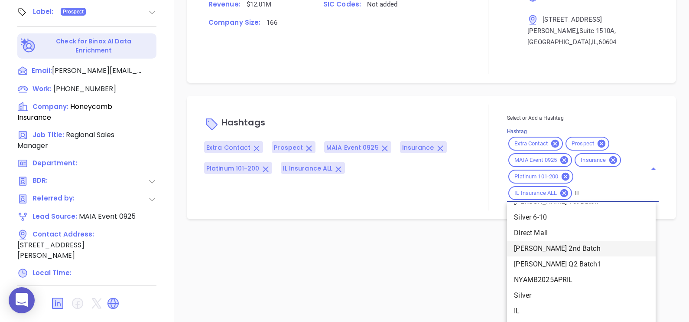
scroll to position [108, 0]
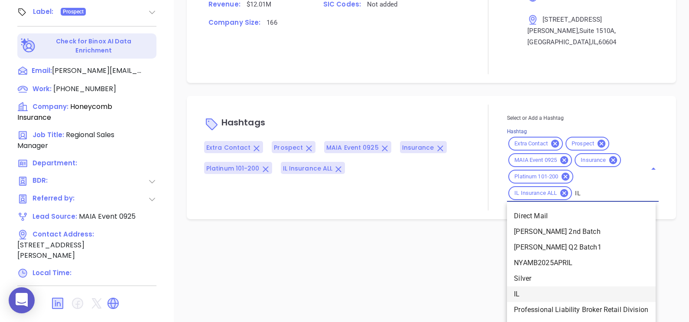
click at [537, 286] on li "IL" at bounding box center [581, 294] width 149 height 16
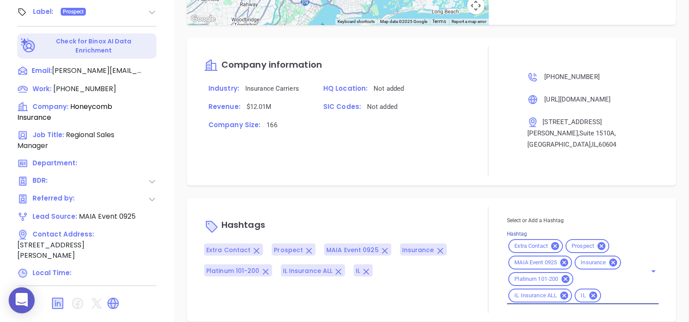
click at [459, 173] on div "Notes All [PERSON_NAME] | [DATE] 05:09 PM MAIA event pre-attendance list Confir…" at bounding box center [431, 18] width 515 height 607
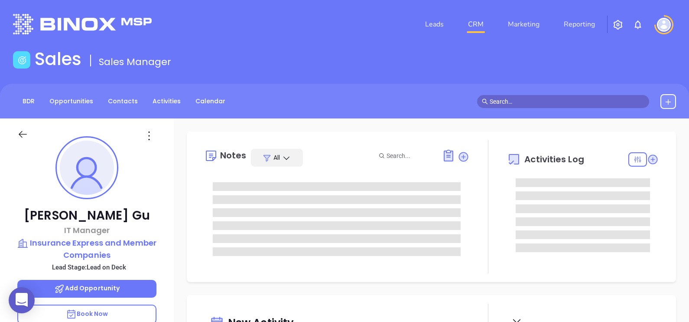
type input "[DATE]"
type input "[PERSON_NAME]"
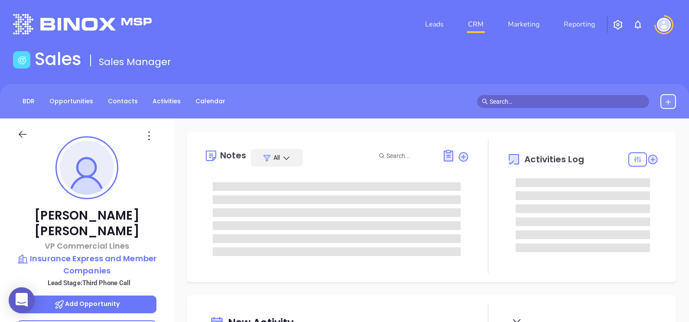
type input "[DATE]"
type input "[PERSON_NAME]"
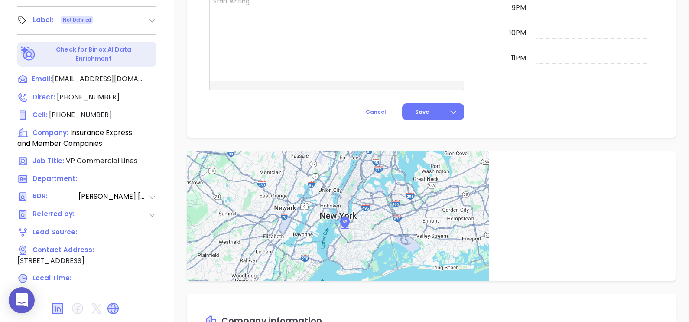
scroll to position [564, 0]
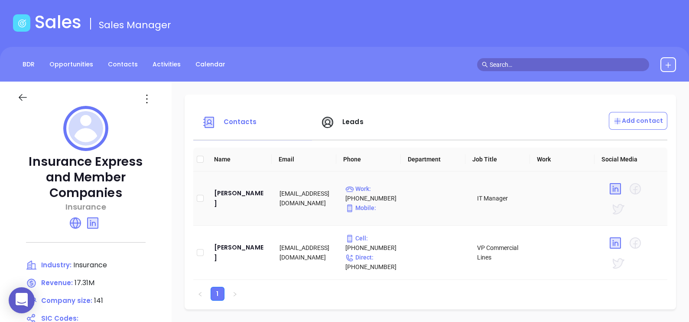
scroll to position [54, 0]
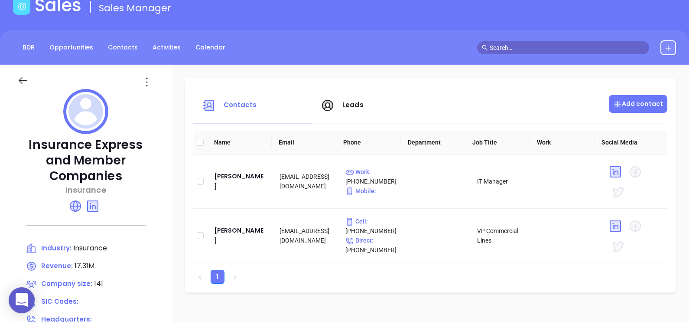
click at [635, 104] on p "Add contact" at bounding box center [638, 103] width 50 height 9
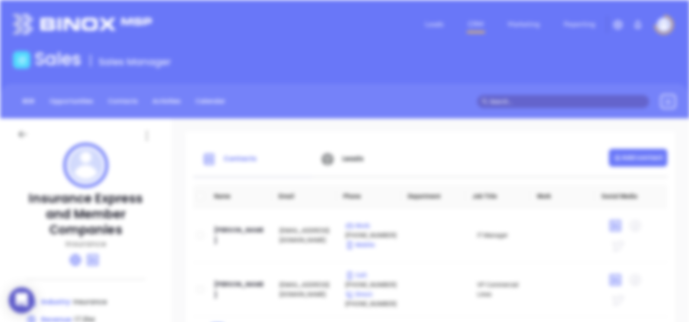
scroll to position [0, 0]
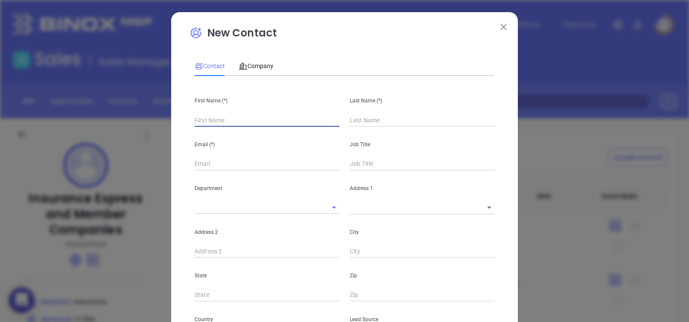
click at [251, 115] on input "text" at bounding box center [267, 120] width 145 height 13
type input "Fourth Phone Call"
type input "Gene"
type input "1"
type input "G"
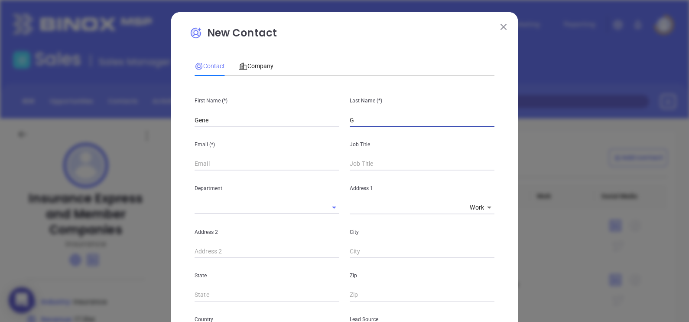
type input "1"
type input "Graceffo"
click at [268, 164] on input "ggraceffo@" at bounding box center [267, 163] width 145 height 13
paste input "insuranceexpress.com"
type input "ggraceffo@insuranceexpress.com"
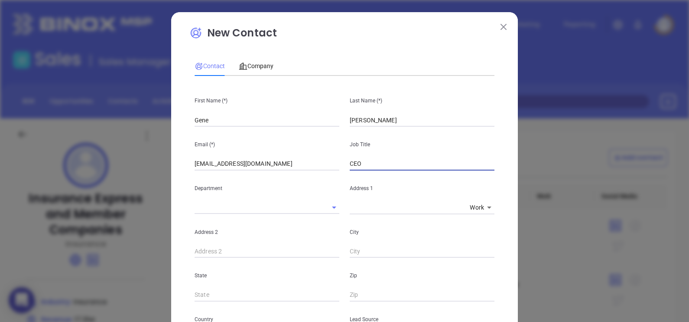
type input "CEO"
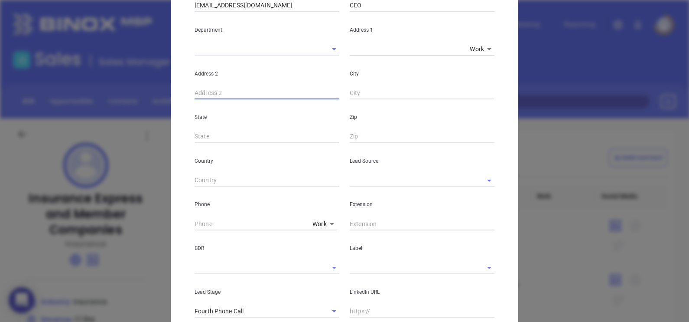
scroll to position [163, 0]
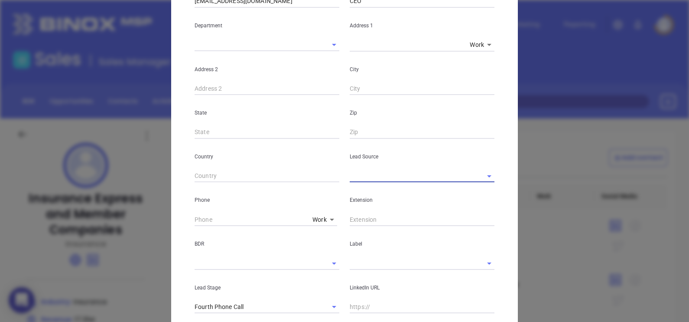
click at [379, 175] on input "text" at bounding box center [410, 175] width 120 height 13
type input "M"
type input "A"
click at [379, 194] on li "MAIA Event 0925" at bounding box center [422, 195] width 145 height 16
type input "MAIA Event 0925"
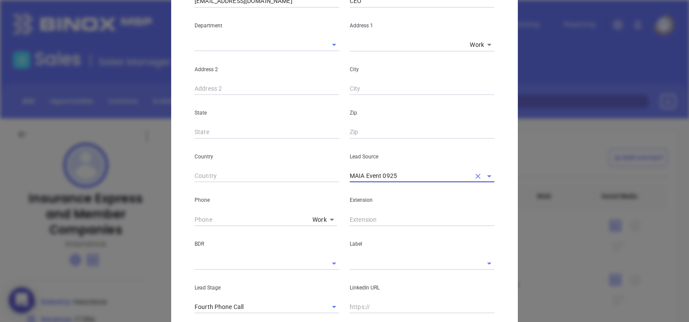
type input "( ) -"
click at [195, 216] on input "( ) -" at bounding box center [252, 219] width 114 height 13
paste input "800) 268-9137"
type input "[PHONE_NUMBER]"
click at [361, 262] on input "text" at bounding box center [410, 263] width 120 height 13
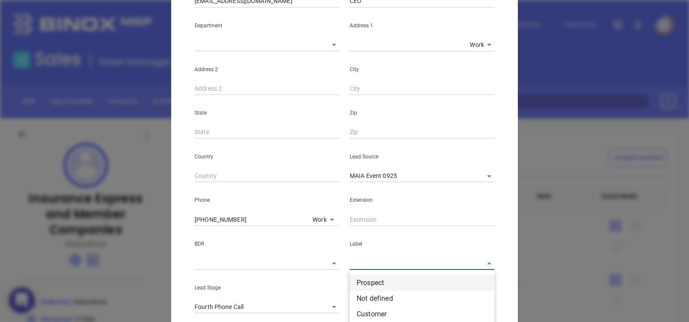
click at [368, 276] on li "Prospect" at bounding box center [422, 283] width 145 height 16
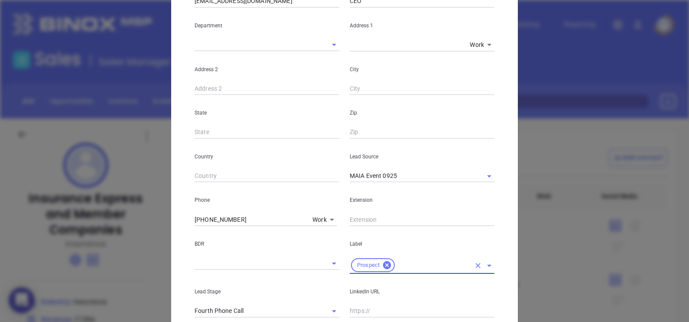
scroll to position [310, 0]
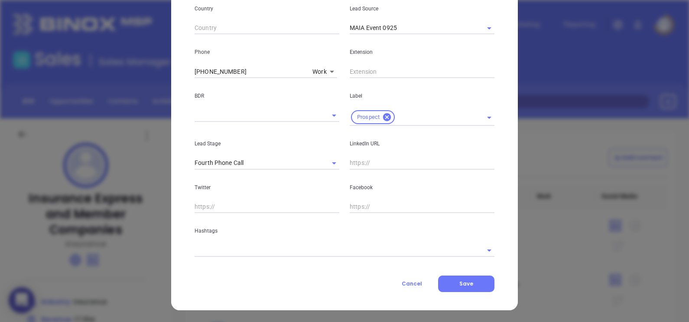
click at [370, 161] on input "text" at bounding box center [422, 162] width 145 height 13
paste input "www.linkedin.com/in/gene-graceffo-7514119/"
type input "www.linkedin.com/in/gene-graceffo-7514119/"
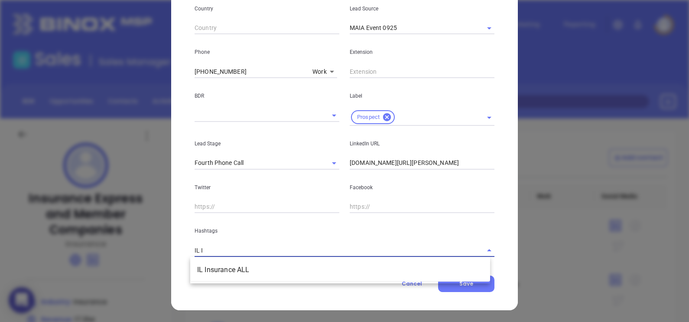
type input "IL IN"
click at [296, 273] on li "IL Insurance ALL" at bounding box center [340, 270] width 300 height 16
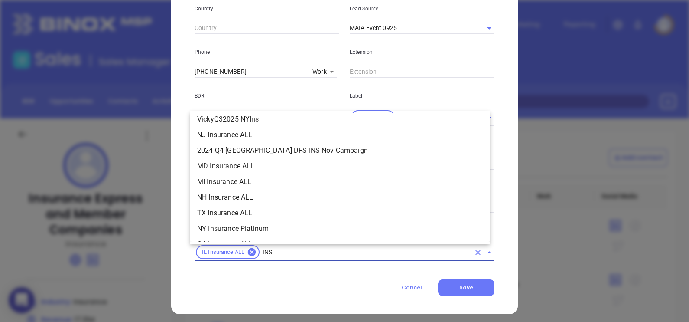
scroll to position [161, 0]
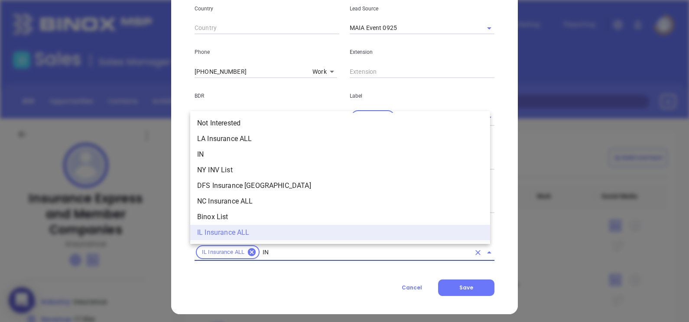
type input "I"
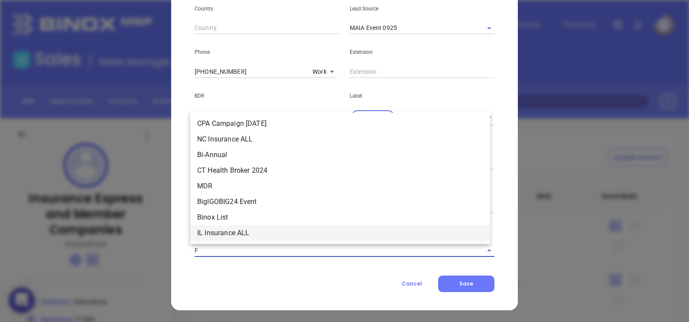
scroll to position [0, 0]
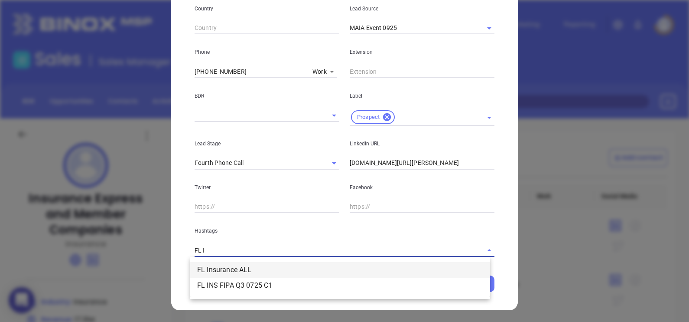
type input "FL IN"
click at [270, 266] on li "FL Insurance ALL" at bounding box center [340, 270] width 300 height 16
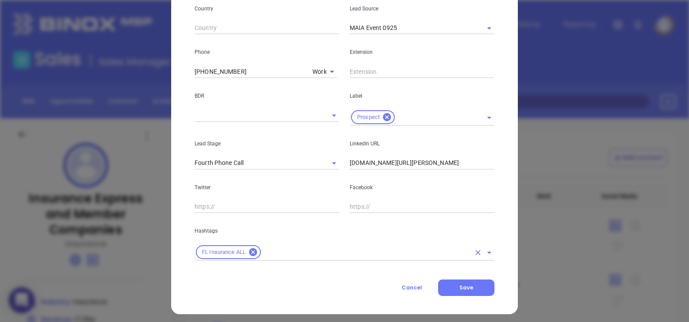
click at [300, 249] on input "text" at bounding box center [366, 252] width 208 height 11
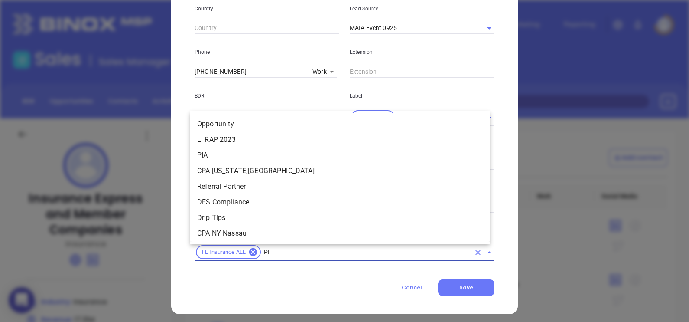
type input "PLA"
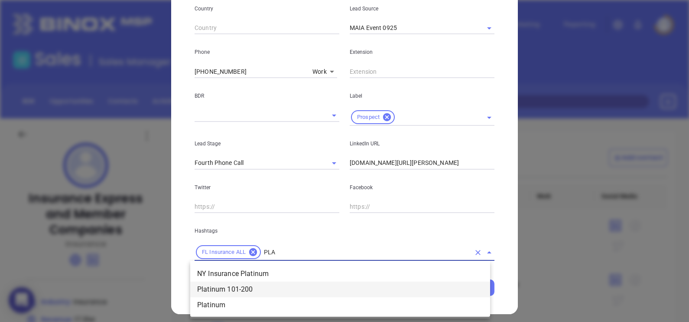
click at [266, 289] on li "Platinum 101-200" at bounding box center [340, 289] width 300 height 16
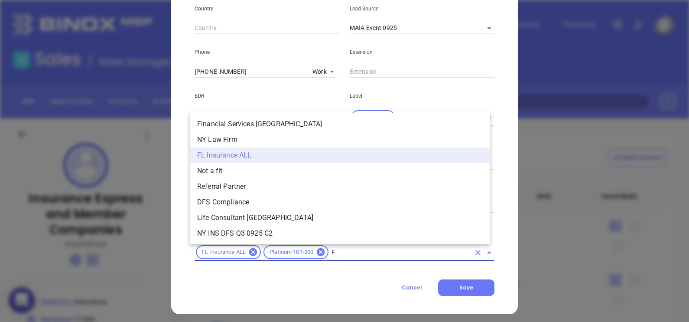
type input "FL"
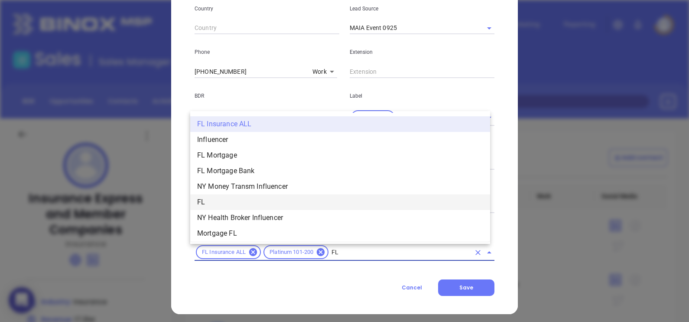
drag, startPoint x: 231, startPoint y: 198, endPoint x: 233, endPoint y: 194, distance: 5.1
click at [231, 199] on li "FL" at bounding box center [340, 202] width 300 height 16
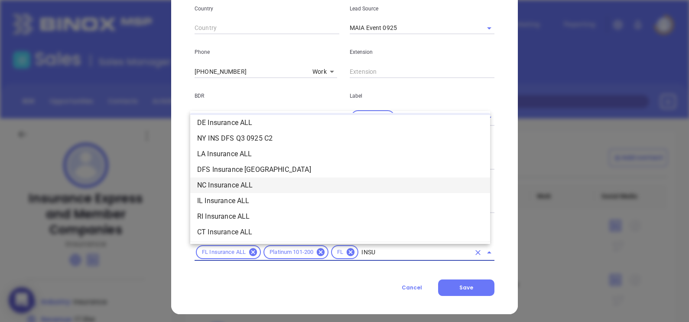
scroll to position [36, 0]
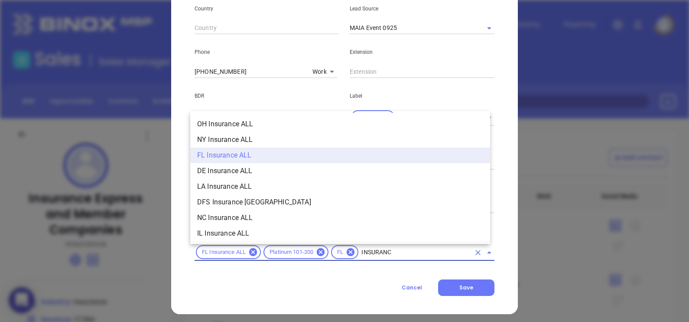
type input "INSURANCE"
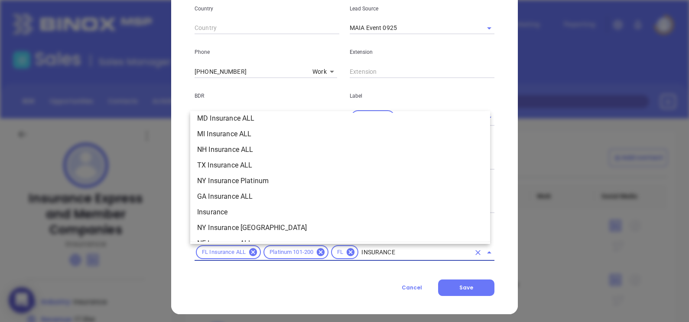
scroll to position [325, 0]
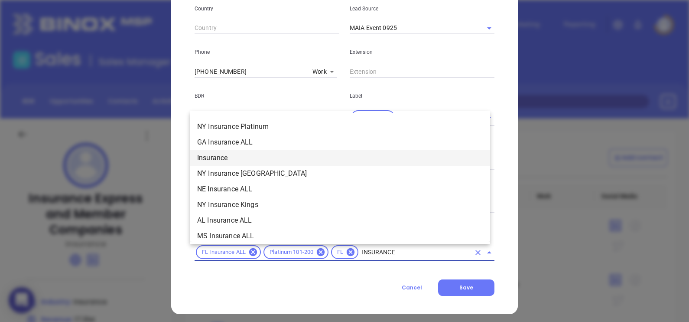
click at [224, 153] on li "Insurance" at bounding box center [340, 158] width 300 height 16
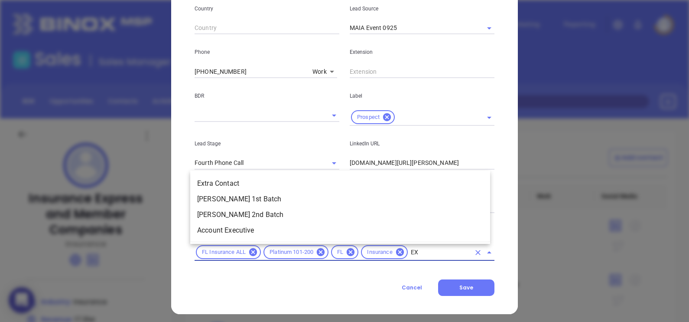
scroll to position [0, 0]
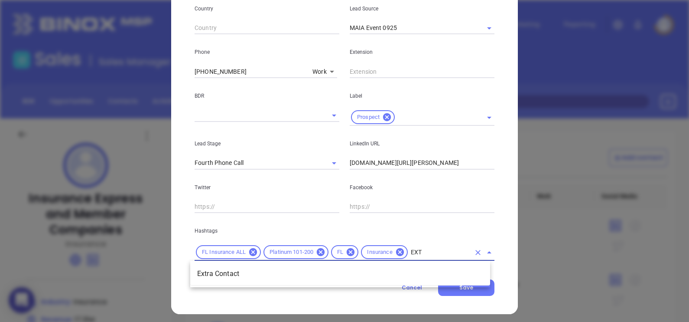
type input "EXTR"
click at [374, 271] on li "Extra Contact" at bounding box center [340, 274] width 300 height 16
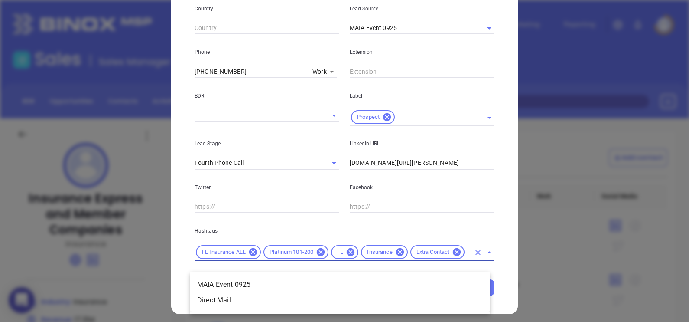
type input "MAIA"
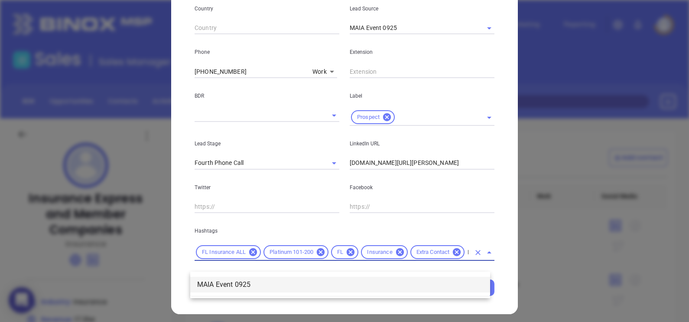
click at [357, 282] on li "MAIA Event 0925" at bounding box center [340, 284] width 300 height 16
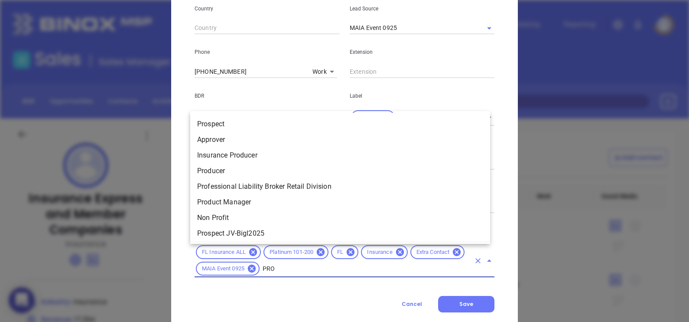
type input "PROS"
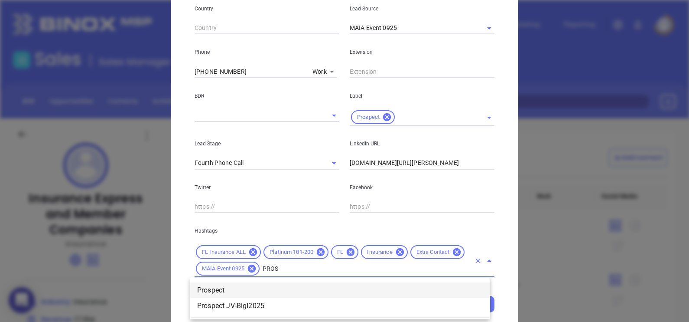
click at [324, 288] on li "Prospect" at bounding box center [340, 290] width 300 height 16
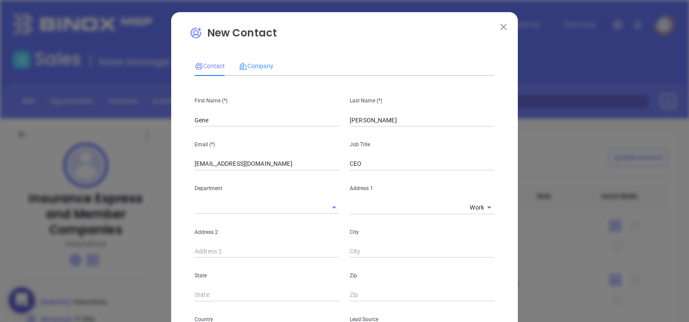
click at [258, 58] on div "Company" at bounding box center [256, 66] width 35 height 20
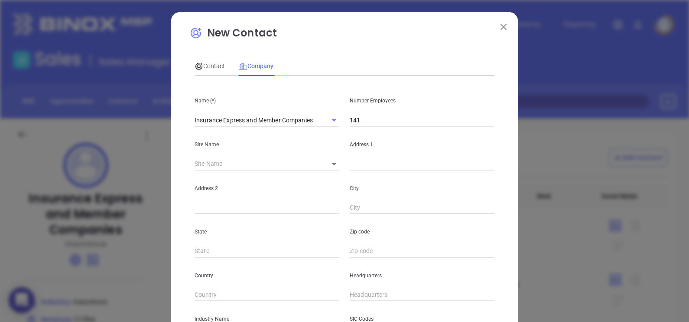
click at [379, 117] on input "141" at bounding box center [422, 120] width 145 height 13
type input "159"
click at [334, 167] on body "0 Leads CRM Marketing Reporting Financial Leads Leads Sales Sales Manager BDR O…" at bounding box center [344, 161] width 689 height 322
click at [338, 169] on li "West Palm Beach" at bounding box center [358, 165] width 81 height 16
type input "West Palm Beach"
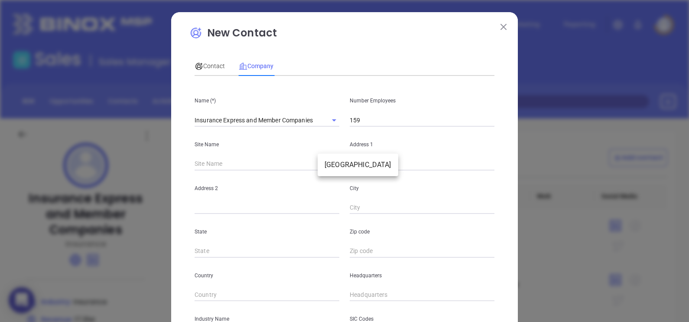
type input "98668"
type input "2005 Vista Parkway"
type input "Suite 200"
type input "West Palm Beach"
type input "FL"
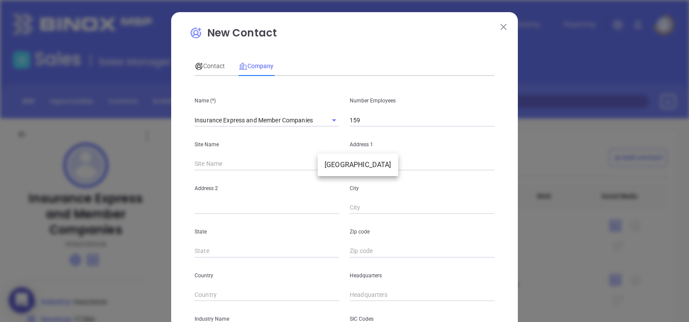
type input "33411"
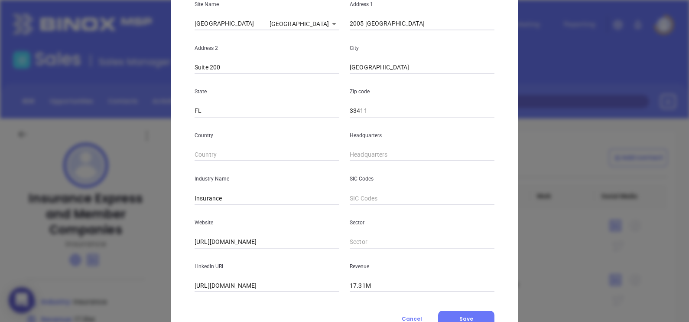
scroll to position [163, 0]
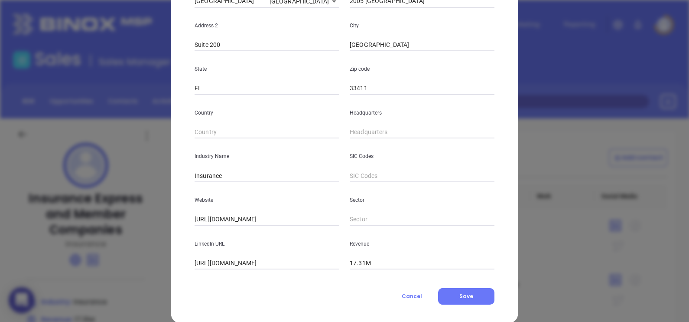
type input "( ) -"
click at [358, 135] on input "( ) -" at bounding box center [422, 132] width 145 height 13
click at [350, 130] on input "( ) -" at bounding box center [422, 132] width 145 height 13
paste input "800) 268-9137"
type input "(800) 268-9137"
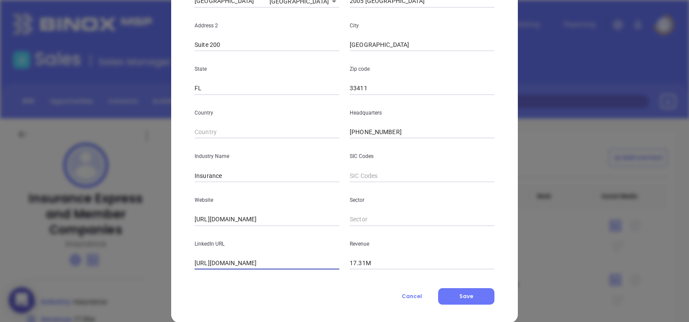
click at [209, 261] on input "https://www.linkedin.com/company/insurance-express.com-inc/" at bounding box center [267, 263] width 145 height 13
click at [210, 262] on input "https://www.linkedin.com/company/insurance-express.com-inc/" at bounding box center [267, 263] width 145 height 13
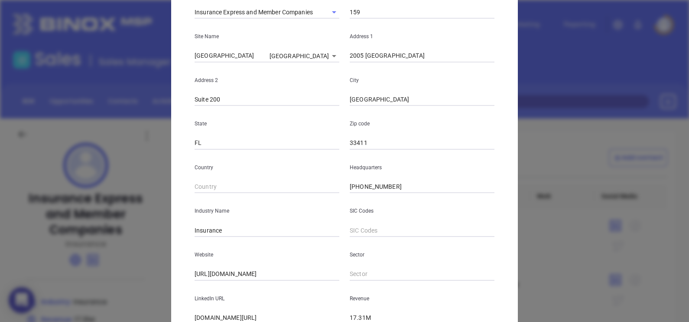
scroll to position [0, 0]
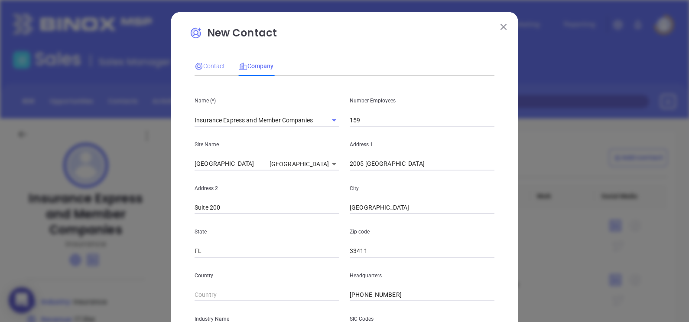
type input "www.linkedin.com/company/insurance-express.com-inc/"
click at [208, 62] on span "Contact" at bounding box center [210, 65] width 30 height 7
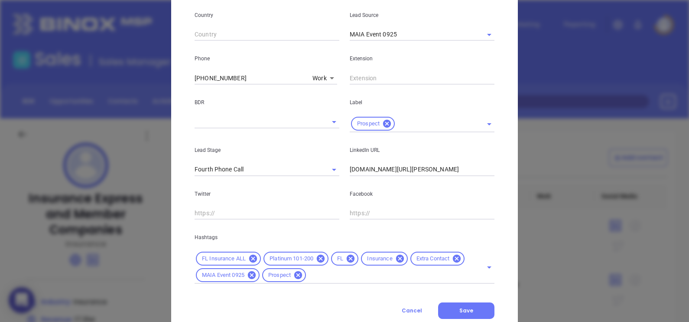
scroll to position [331, 0]
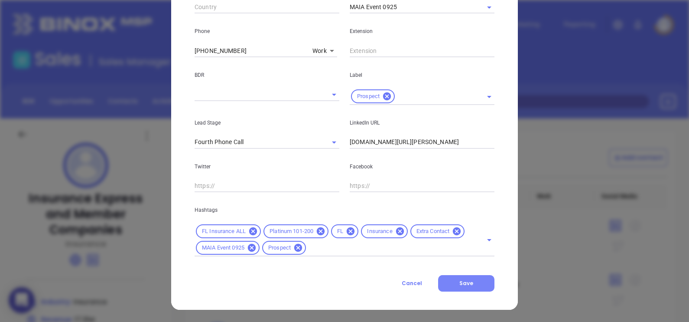
click at [472, 282] on button "Save" at bounding box center [466, 283] width 56 height 16
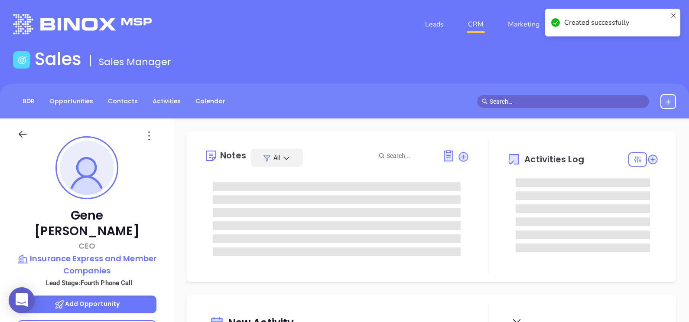
type input "09/10/2025"
type input "Alejandra Lara"
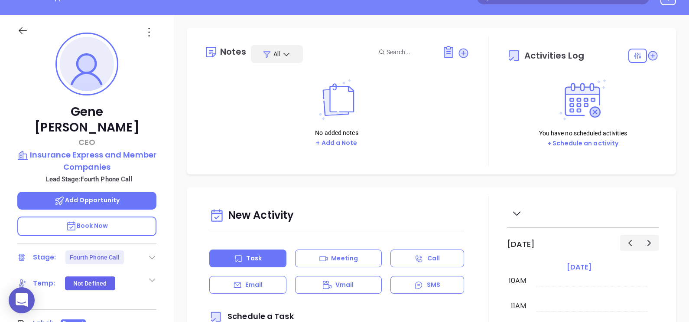
scroll to position [108, 0]
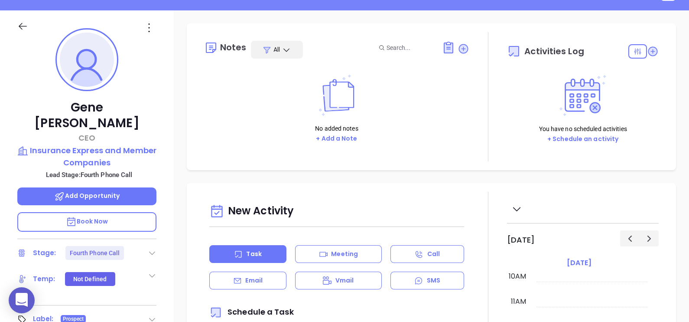
click at [151, 248] on icon at bounding box center [152, 252] width 9 height 9
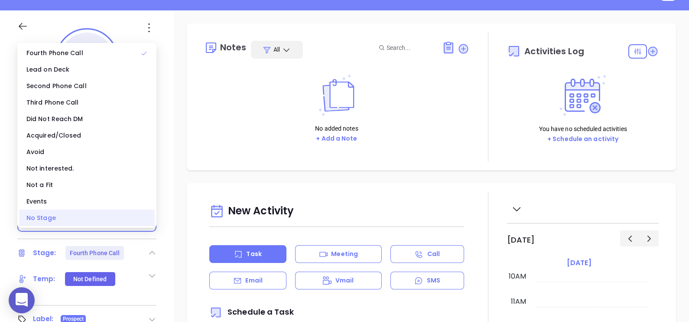
click at [100, 221] on div "No Stage" at bounding box center [87, 217] width 136 height 16
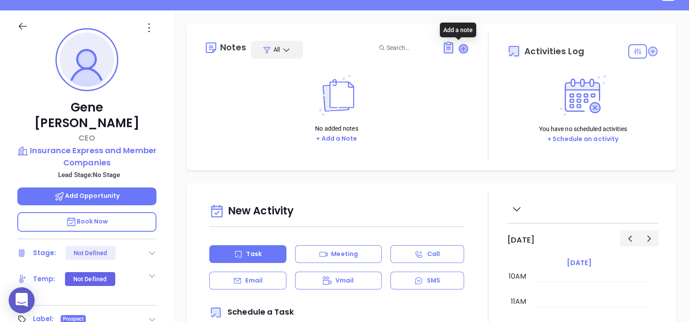
click at [459, 52] on icon at bounding box center [463, 48] width 9 height 9
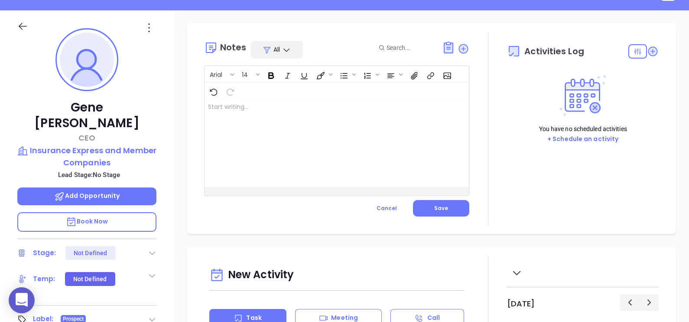
click at [277, 111] on div at bounding box center [328, 143] width 246 height 88
click at [464, 212] on button "Save" at bounding box center [441, 208] width 56 height 16
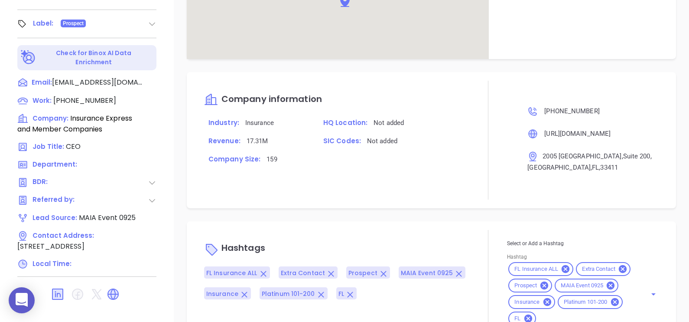
scroll to position [461, 0]
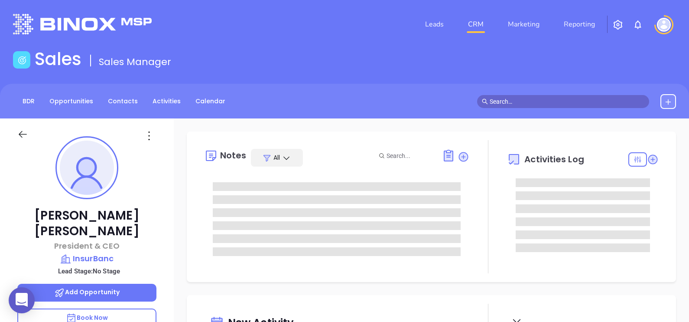
type input "[DATE]"
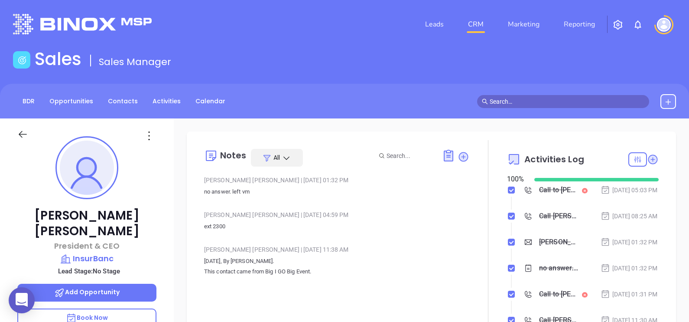
type input "[PERSON_NAME]"
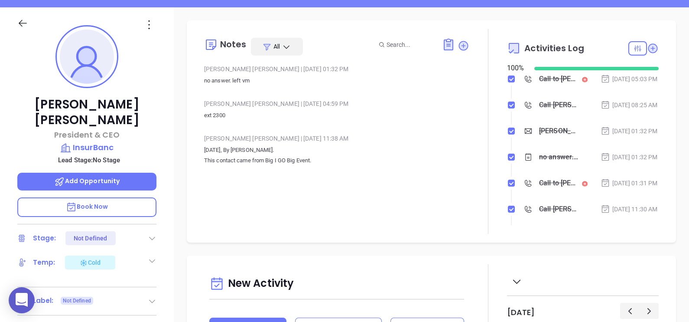
scroll to position [54, 0]
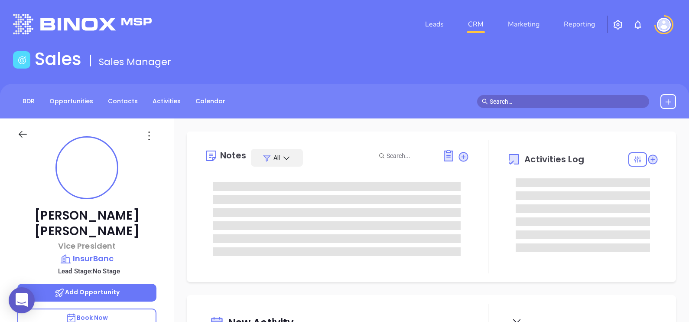
type input "[DATE]"
type input "[PERSON_NAME]"
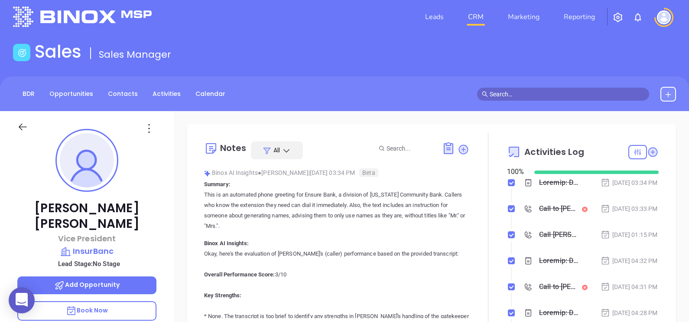
scroll to position [0, 0]
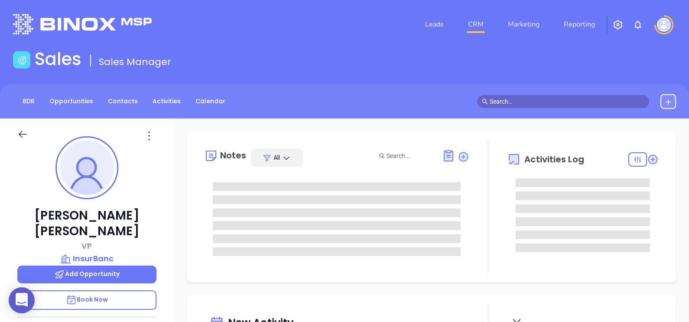
type input "[DATE]"
type input "[PERSON_NAME]"
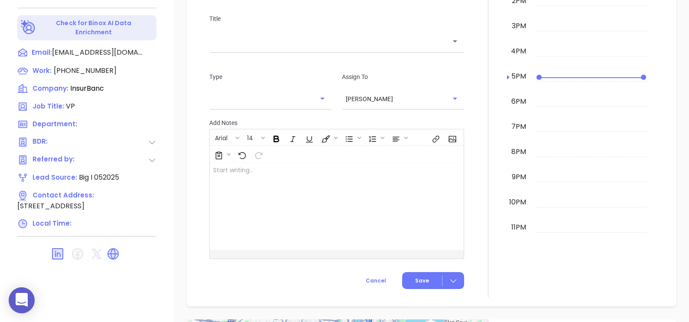
scroll to position [75, 0]
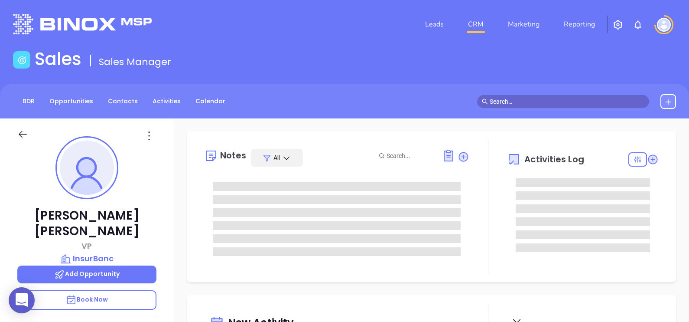
type input "10:00 am"
type input "[DATE]"
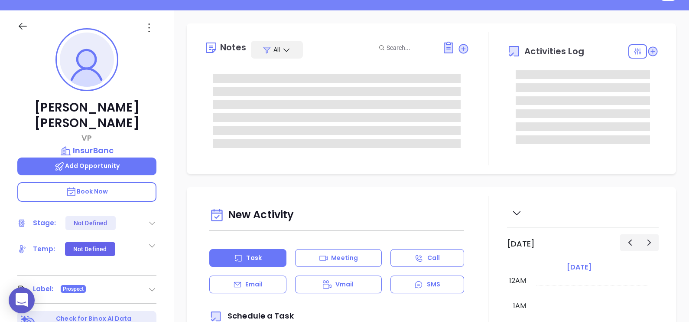
scroll to position [251, 0]
type input "[PERSON_NAME]"
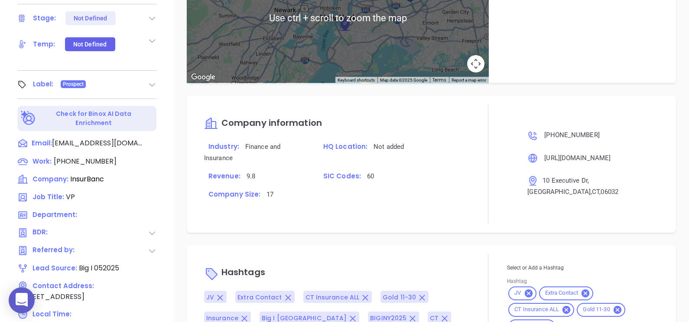
scroll to position [379, 0]
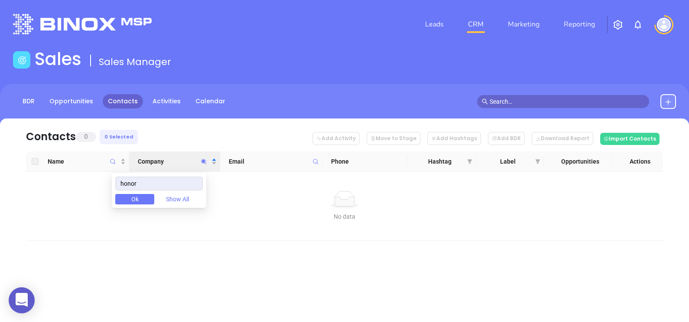
drag, startPoint x: 156, startPoint y: 185, endPoint x: 101, endPoint y: 179, distance: 55.8
click at [101, 179] on body "0 Leads CRM Marketing Reporting Financial Leads Leads Sales Sales Manager BDR O…" at bounding box center [344, 161] width 689 height 322
type input "intact"
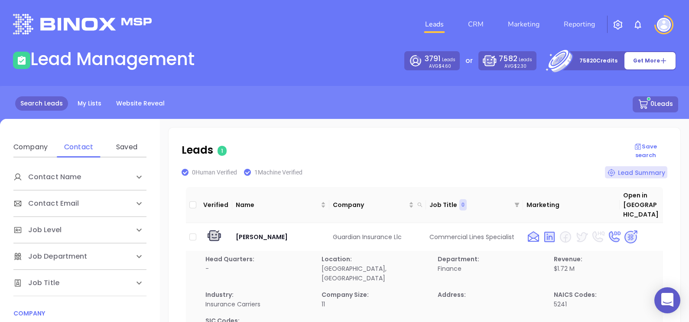
scroll to position [108, 0]
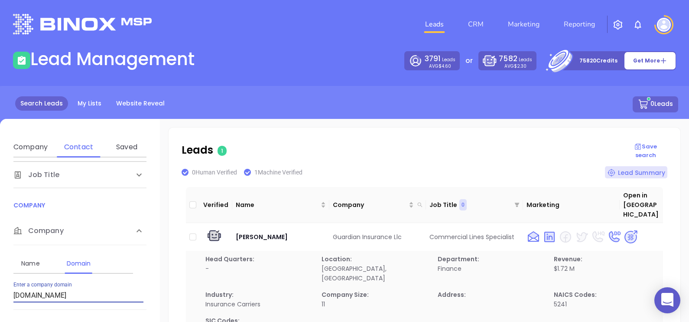
drag, startPoint x: 89, startPoint y: 299, endPoint x: 0, endPoint y: 304, distance: 89.4
click at [0, 304] on html "0 Leads CRM Marketing Reporting Financial Leads Leads Lead Management 3791 Lead…" at bounding box center [344, 161] width 689 height 322
paste input "[URL][DOMAIN_NAME]"
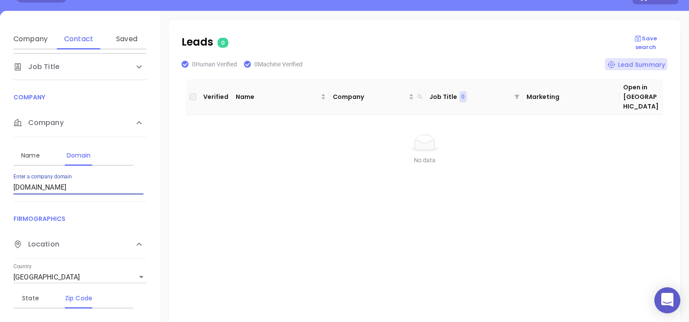
scroll to position [0, 0]
click at [90, 193] on div "Name Domain Enter a company name Enter a company domain [DOMAIN_NAME]" at bounding box center [79, 169] width 133 height 64
click at [91, 186] on input "[DOMAIN_NAME]" at bounding box center [78, 187] width 130 height 14
click at [89, 189] on input "[DOMAIN_NAME]" at bounding box center [78, 187] width 130 height 14
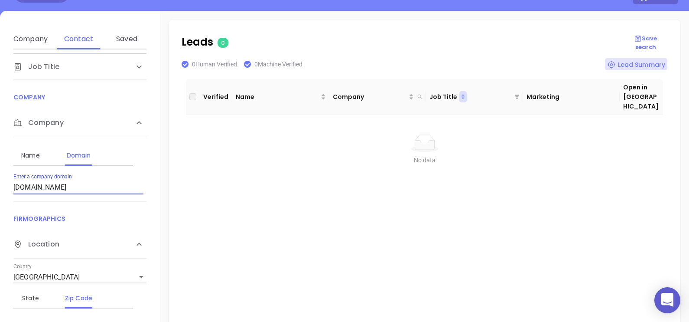
click at [91, 186] on input "[DOMAIN_NAME]" at bounding box center [78, 187] width 130 height 14
paste input "intactspecialty"
type input "[DOMAIN_NAME]"
